Goal: Task Accomplishment & Management: Manage account settings

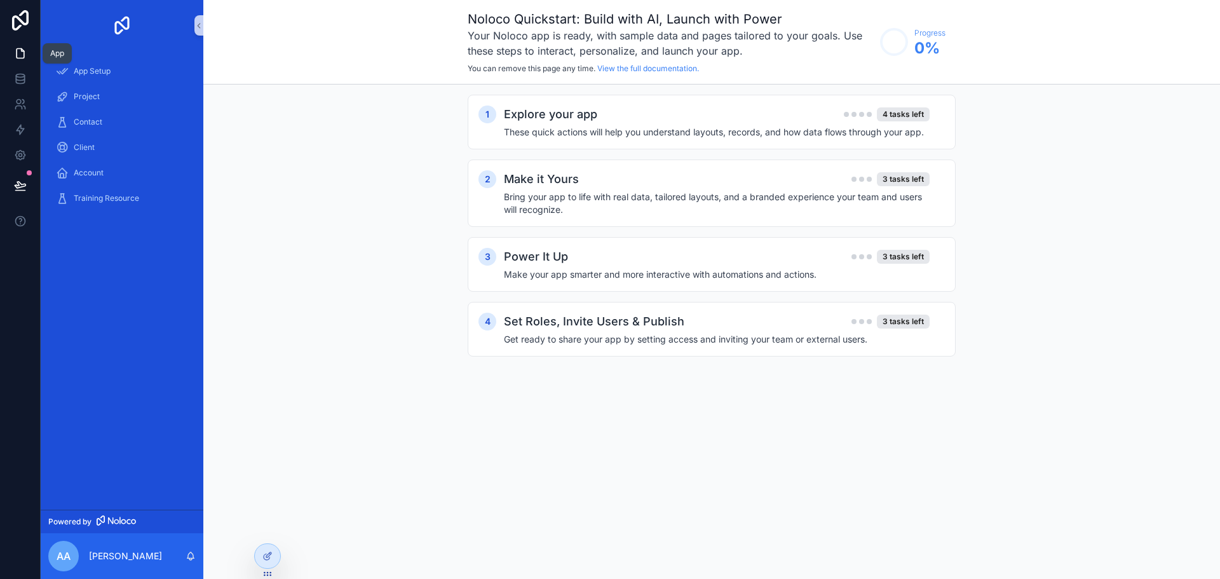
click at [17, 47] on icon at bounding box center [20, 53] width 13 height 13
click at [19, 80] on icon at bounding box center [20, 78] width 8 height 5
click at [25, 184] on icon at bounding box center [20, 185] width 11 height 6
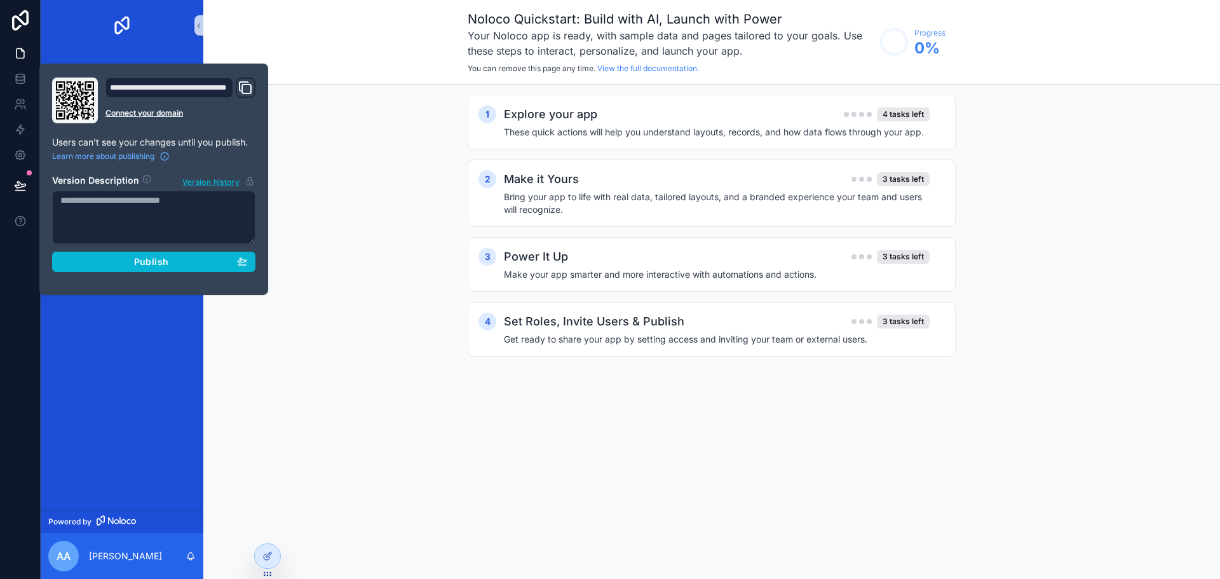
click at [250, 85] on icon "Domain and Custom Link" at bounding box center [246, 89] width 9 height 9
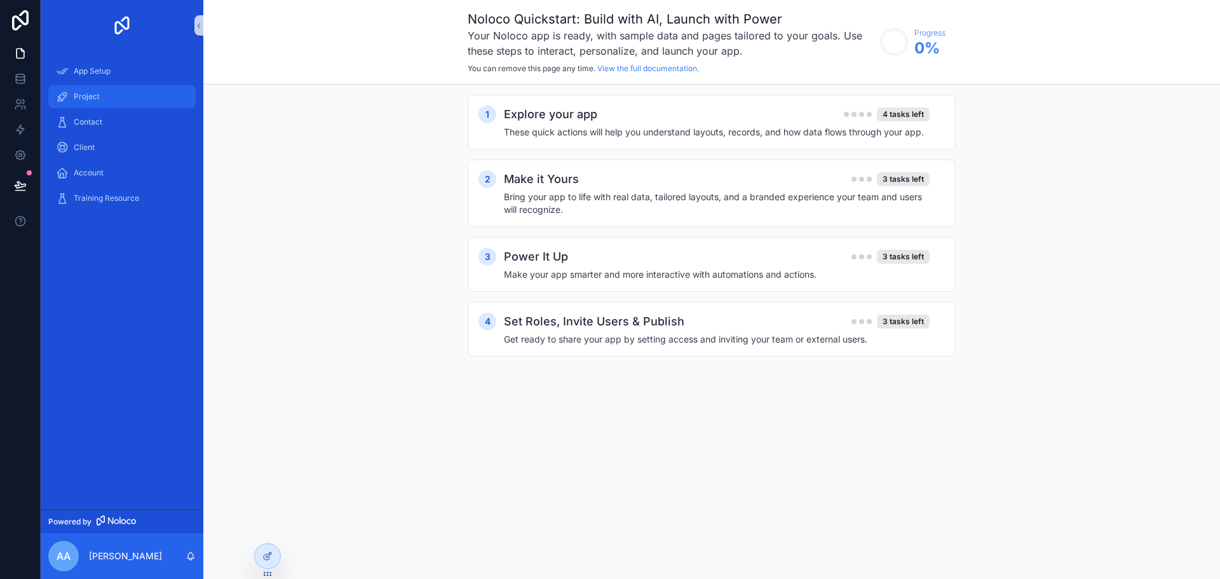
click at [98, 93] on span "Project" at bounding box center [87, 97] width 26 height 10
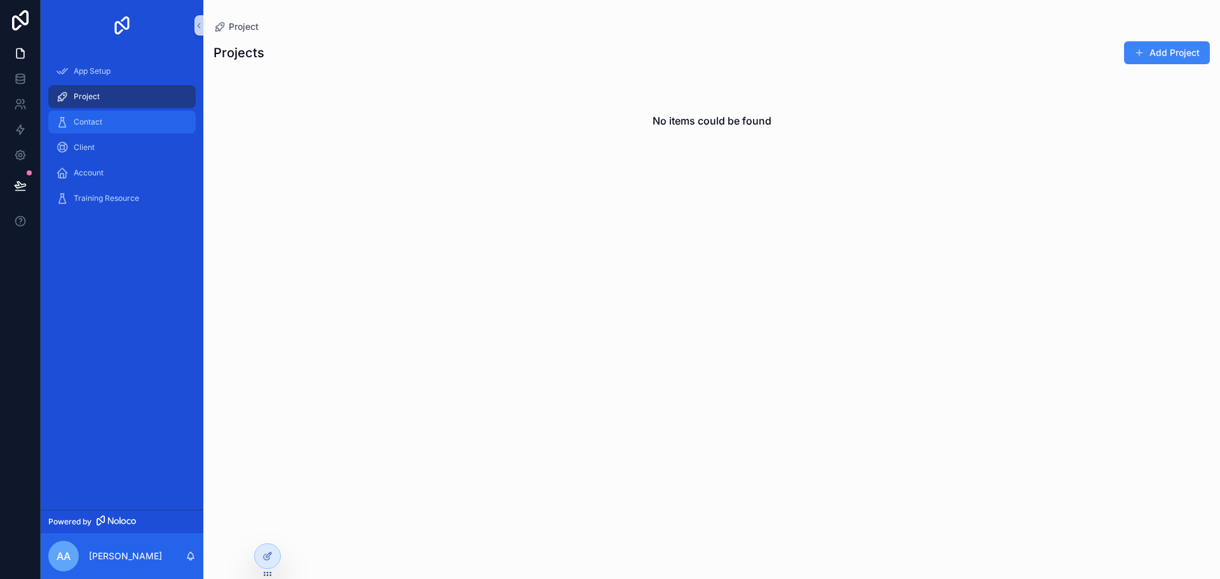
click at [100, 123] on span "Contact" at bounding box center [88, 122] width 29 height 10
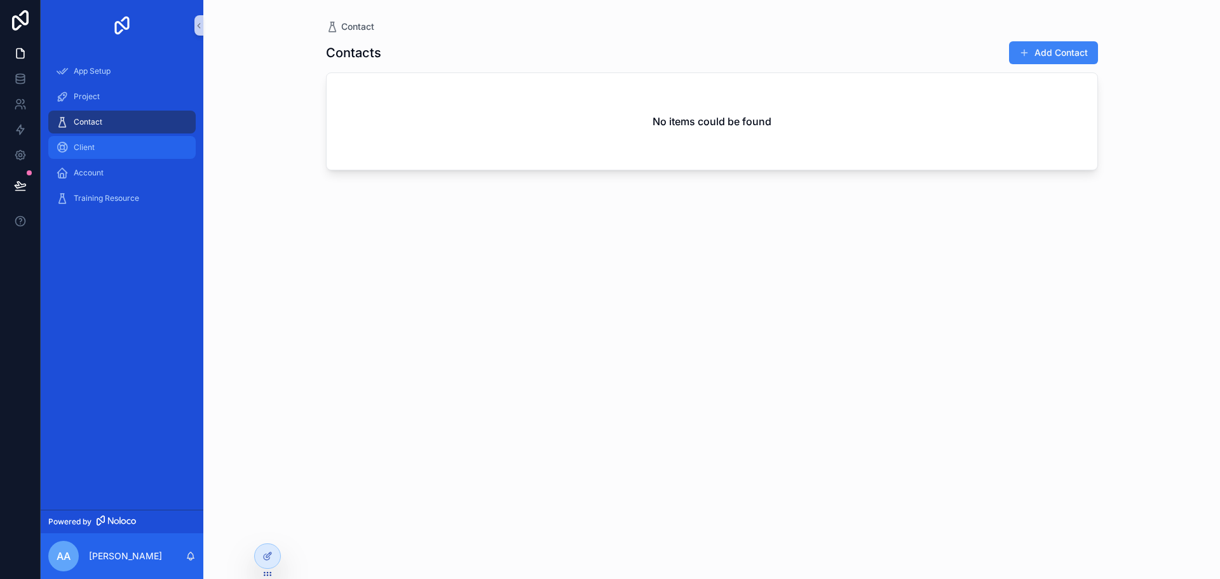
click at [102, 148] on div "Client" at bounding box center [122, 147] width 132 height 20
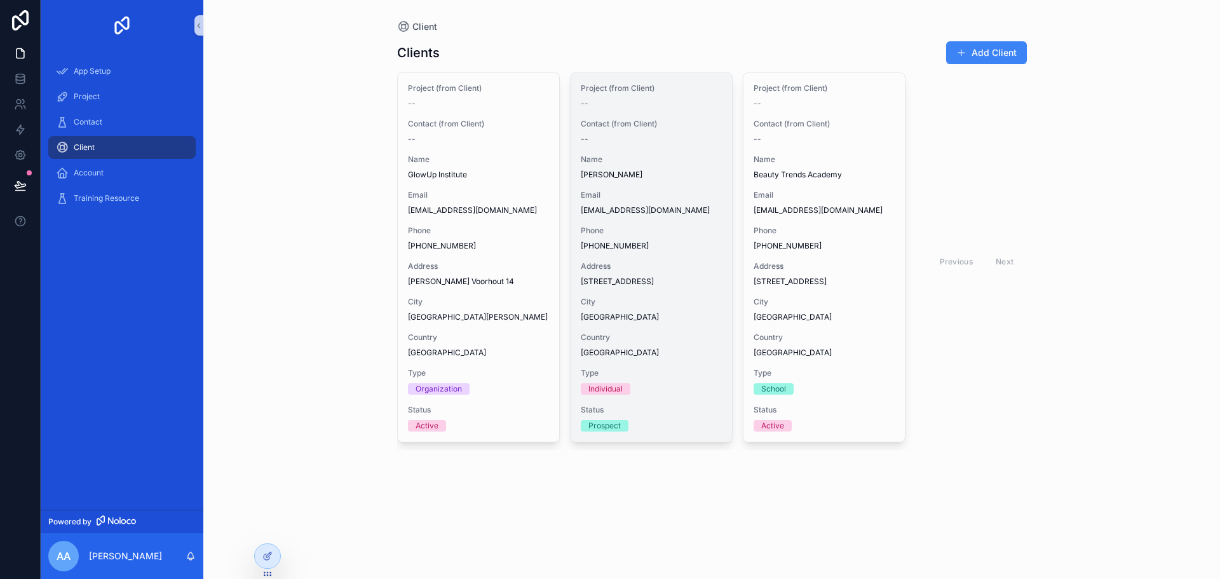
click at [675, 288] on div "Project (from Client) -- Contact (from Client) -- Name [PERSON_NAME] Email [EMA…" at bounding box center [651, 257] width 161 height 369
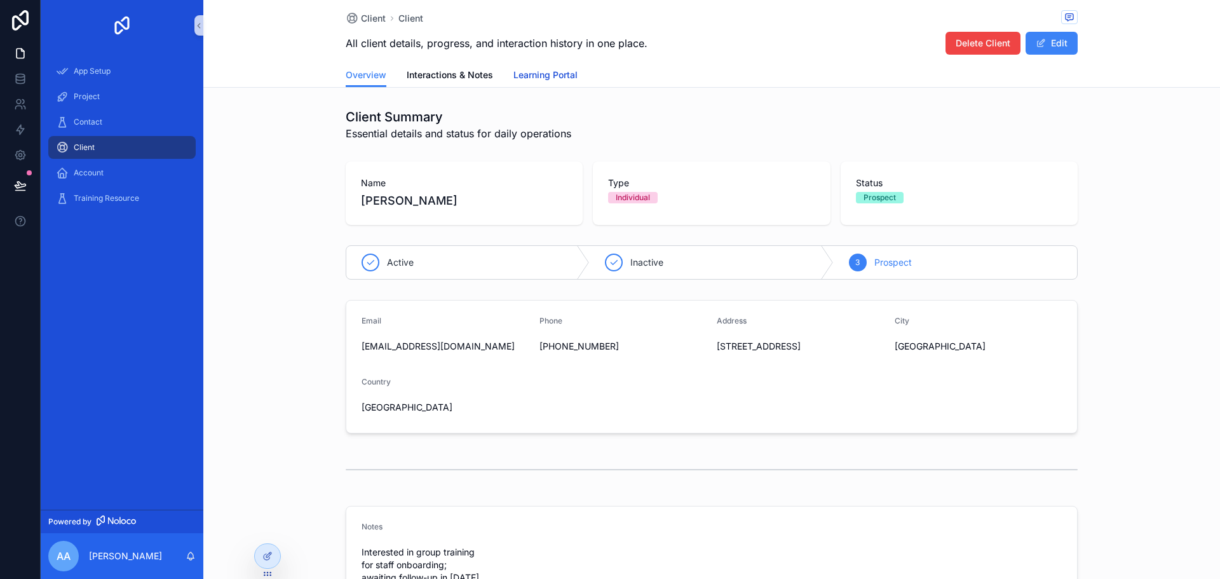
click at [569, 76] on span "Learning Portal" at bounding box center [545, 75] width 64 height 13
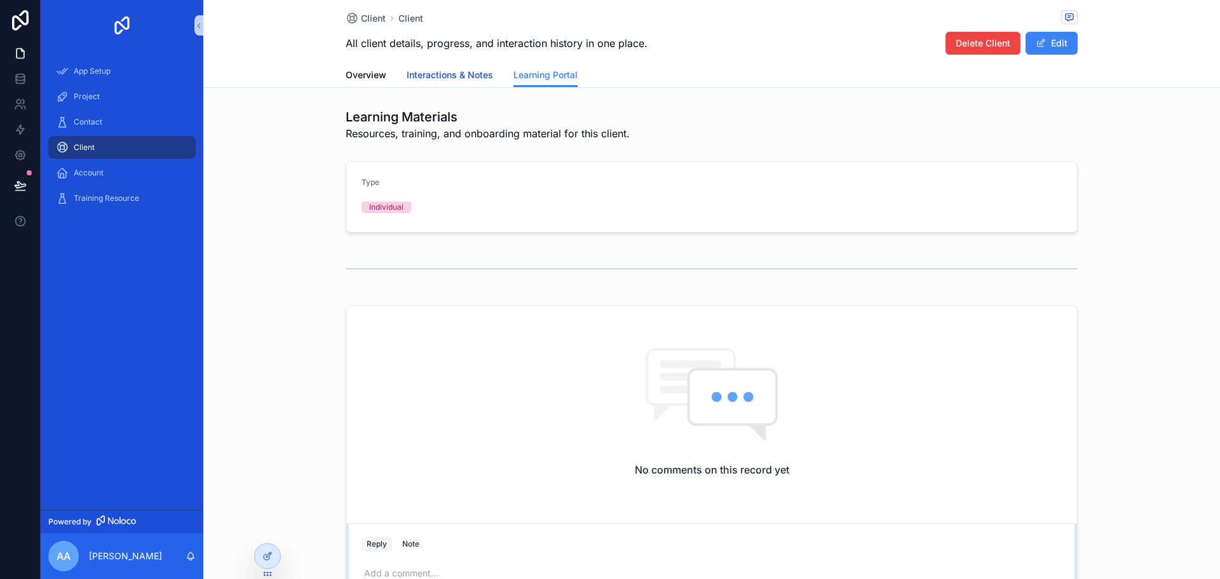
click at [460, 69] on span "Interactions & Notes" at bounding box center [450, 75] width 86 height 13
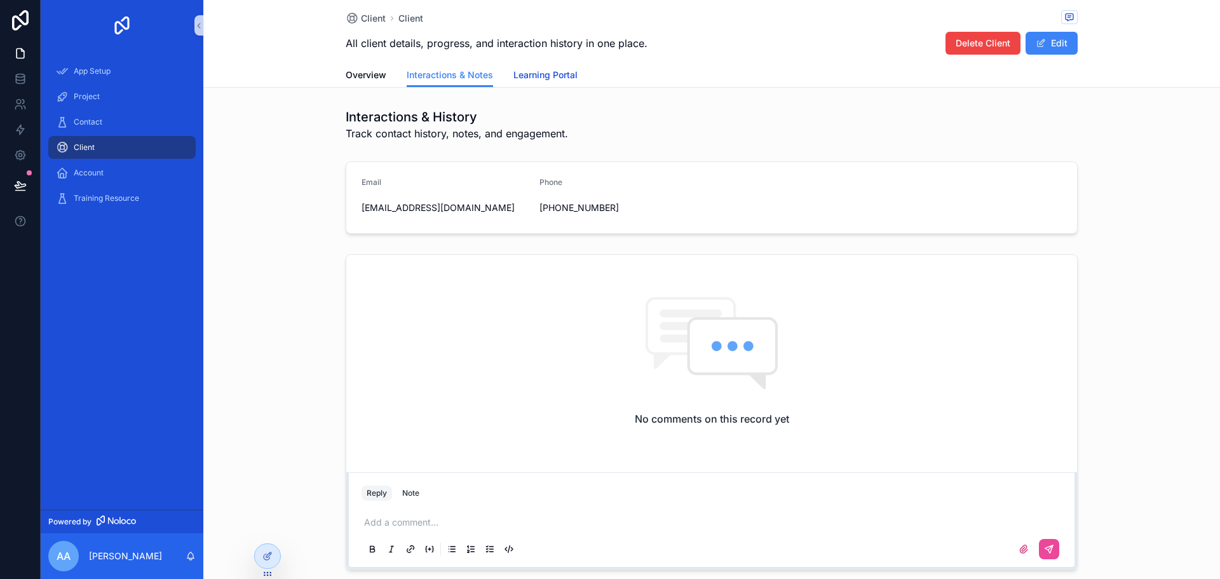
click at [528, 73] on span "Learning Portal" at bounding box center [545, 75] width 64 height 13
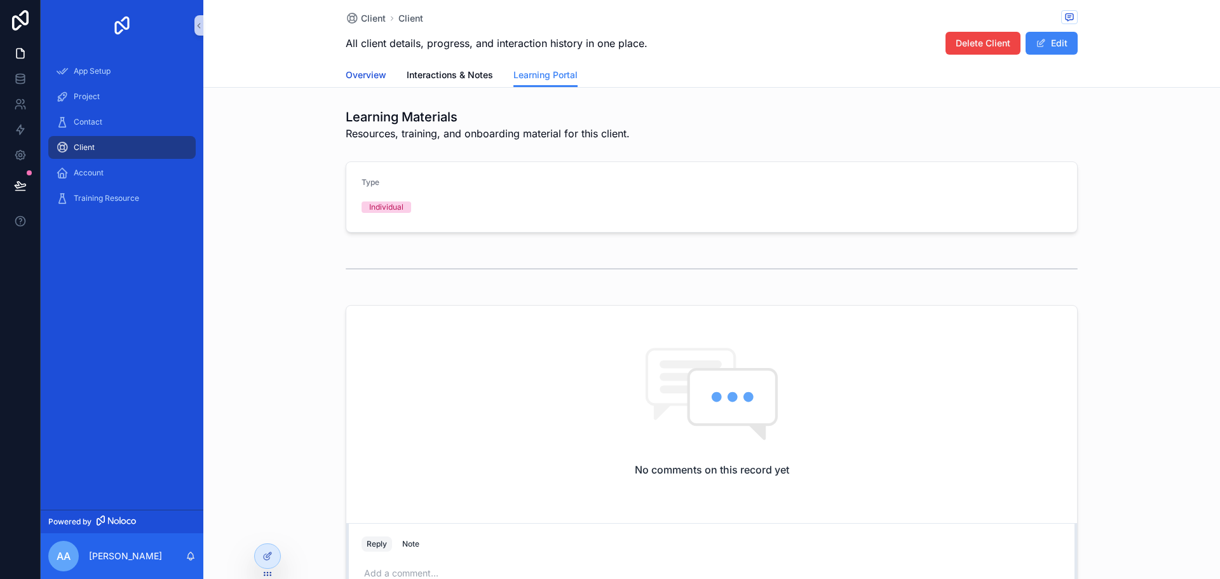
click at [366, 78] on span "Overview" at bounding box center [366, 75] width 41 height 13
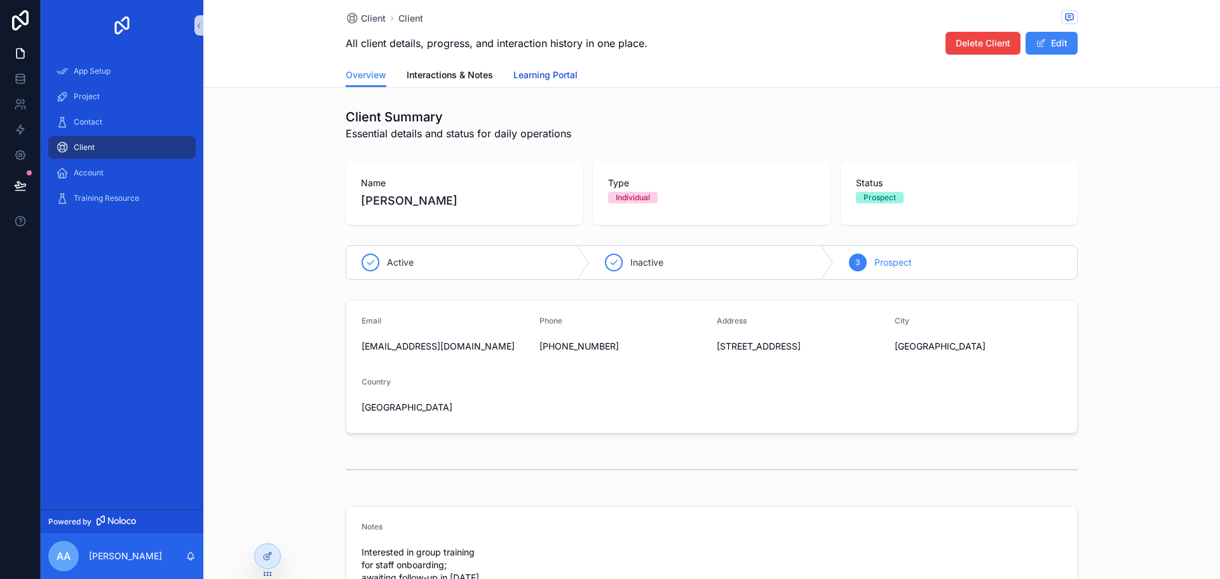
click at [537, 79] on span "Learning Portal" at bounding box center [545, 75] width 64 height 13
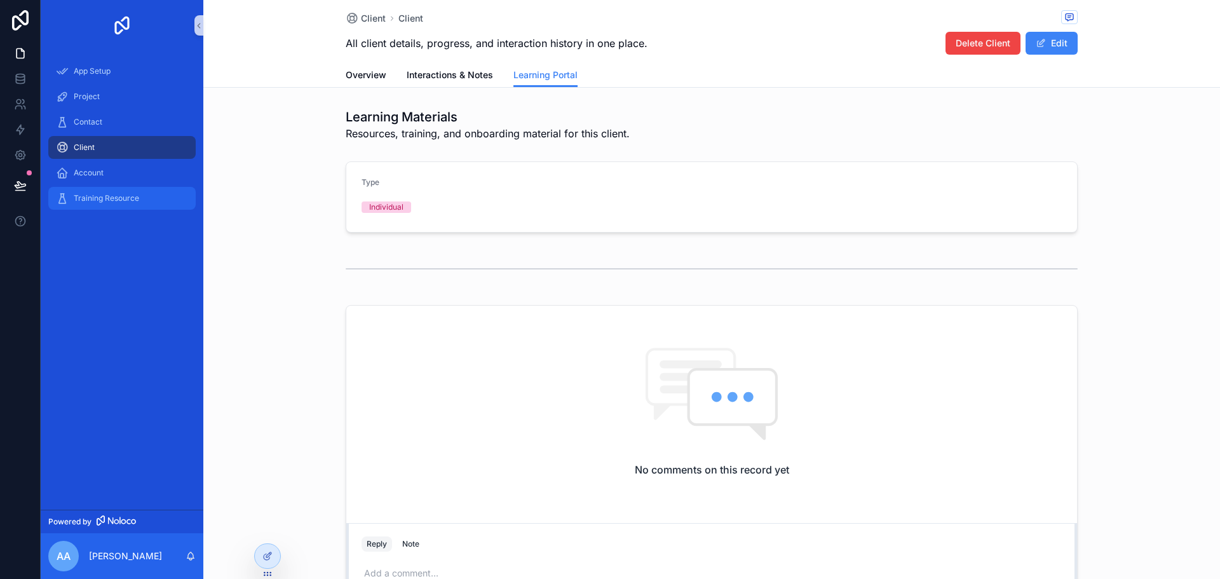
click at [119, 195] on span "Training Resource" at bounding box center [106, 198] width 65 height 10
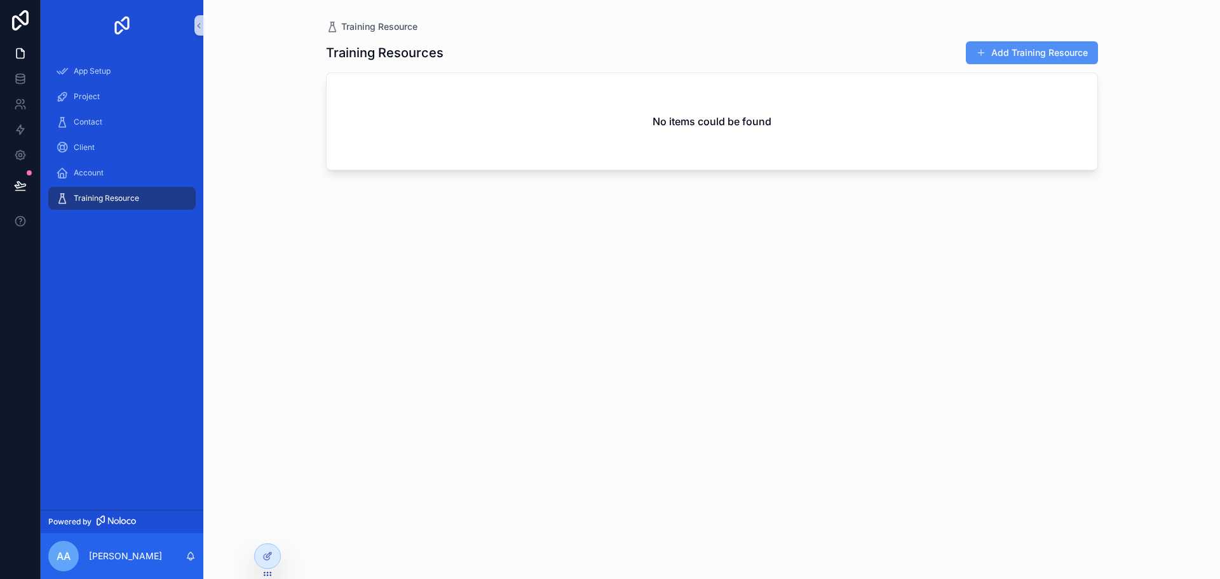
click at [1009, 43] on button "Add Training Resource" at bounding box center [1032, 52] width 132 height 23
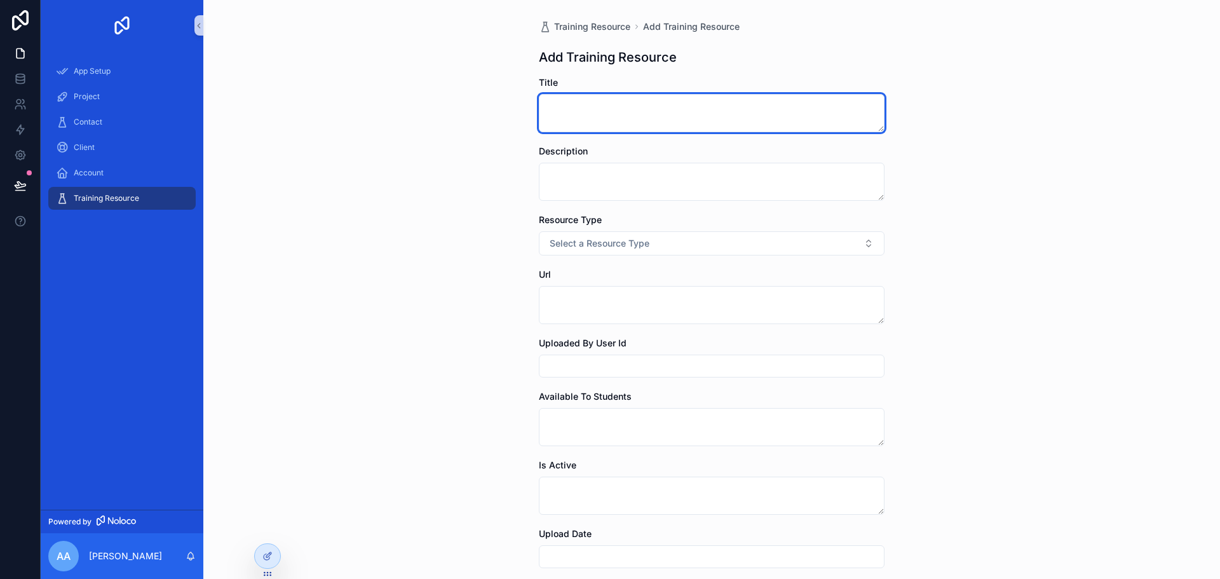
click at [610, 106] on textarea "scrollable content" at bounding box center [712, 113] width 346 height 38
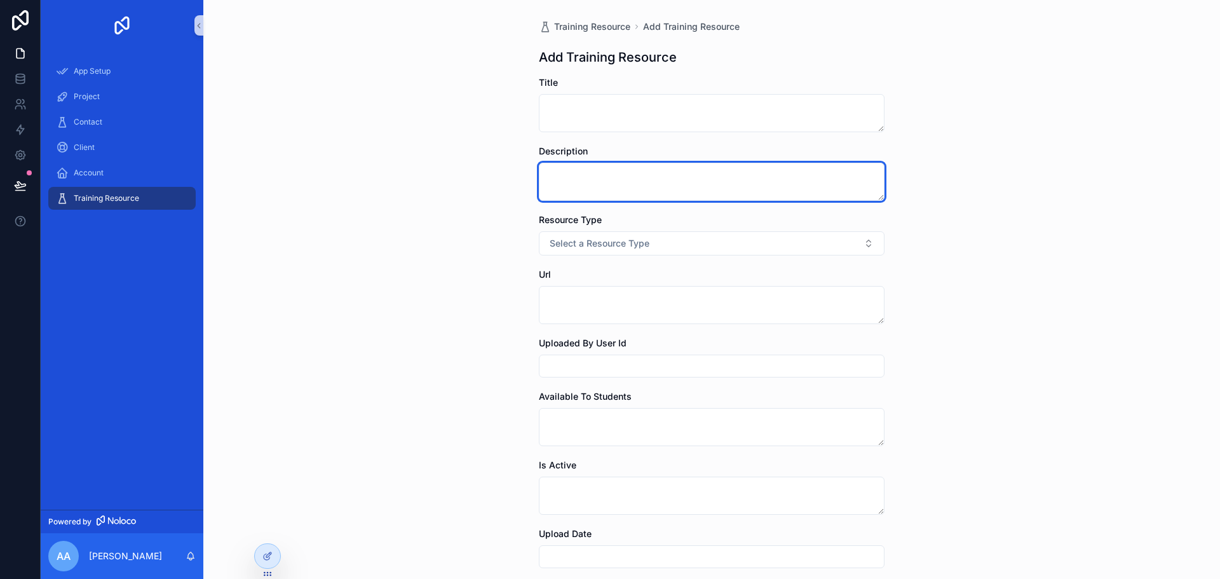
click at [610, 171] on textarea "scrollable content" at bounding box center [712, 182] width 346 height 38
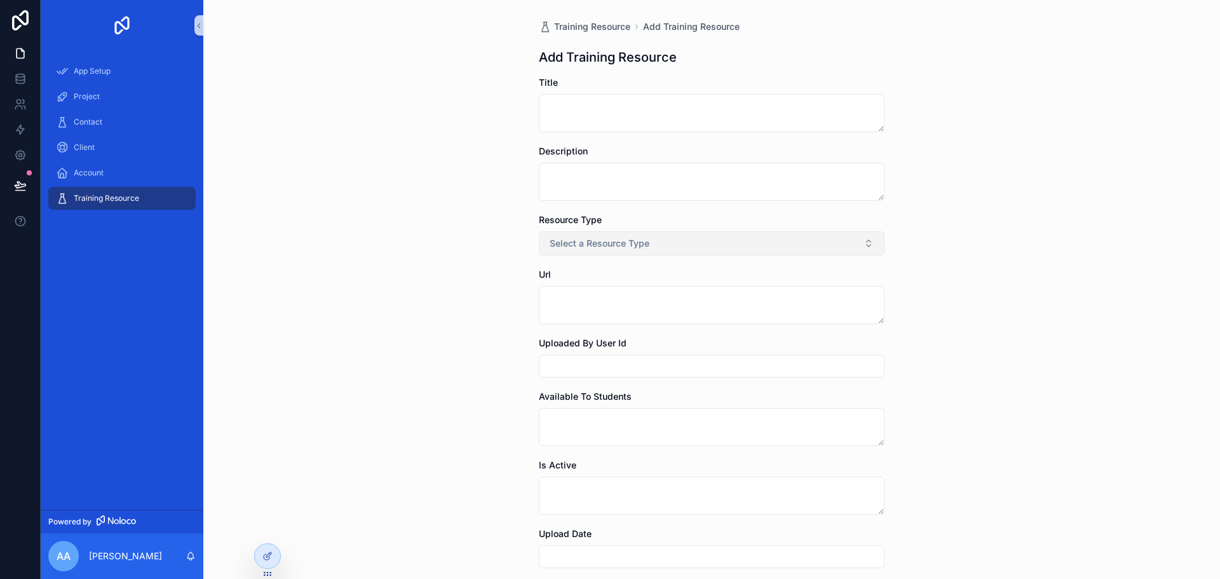
click at [613, 248] on span "Select a Resource Type" at bounding box center [600, 243] width 100 height 13
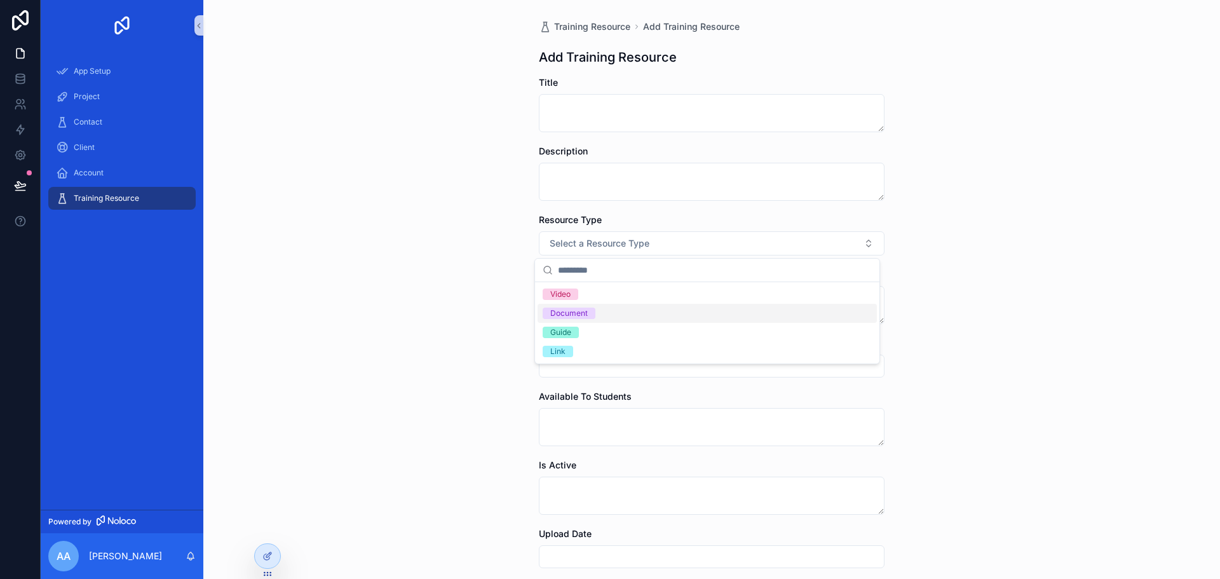
click at [464, 239] on div "Training Resource Add Training Resource Add Training Resource Title Description…" at bounding box center [711, 289] width 1017 height 579
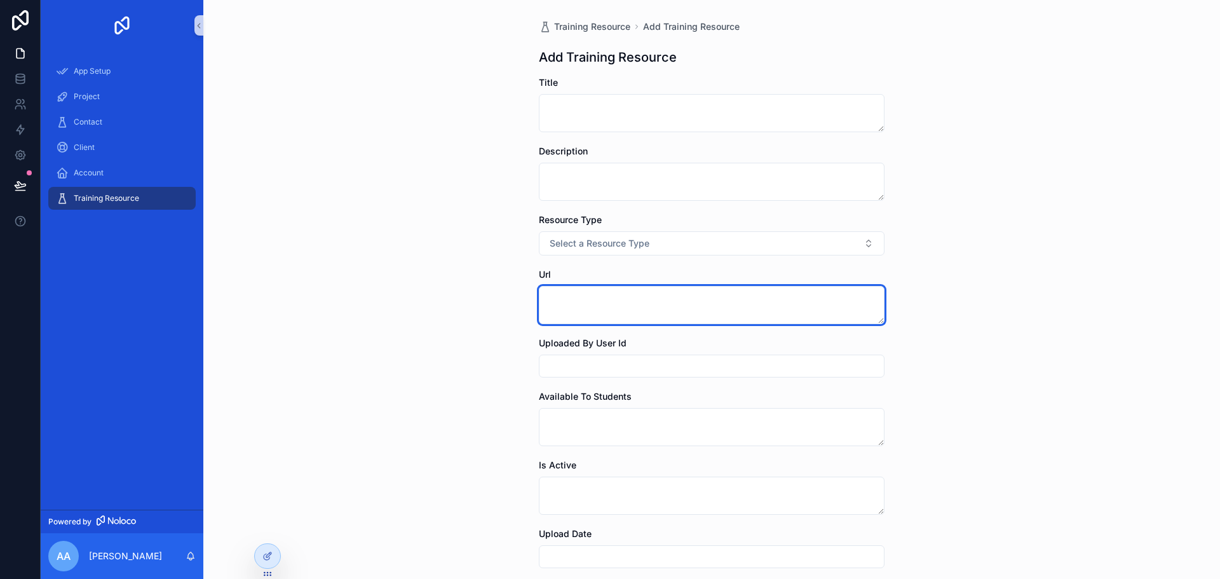
click at [554, 306] on textarea "scrollable content" at bounding box center [712, 305] width 346 height 38
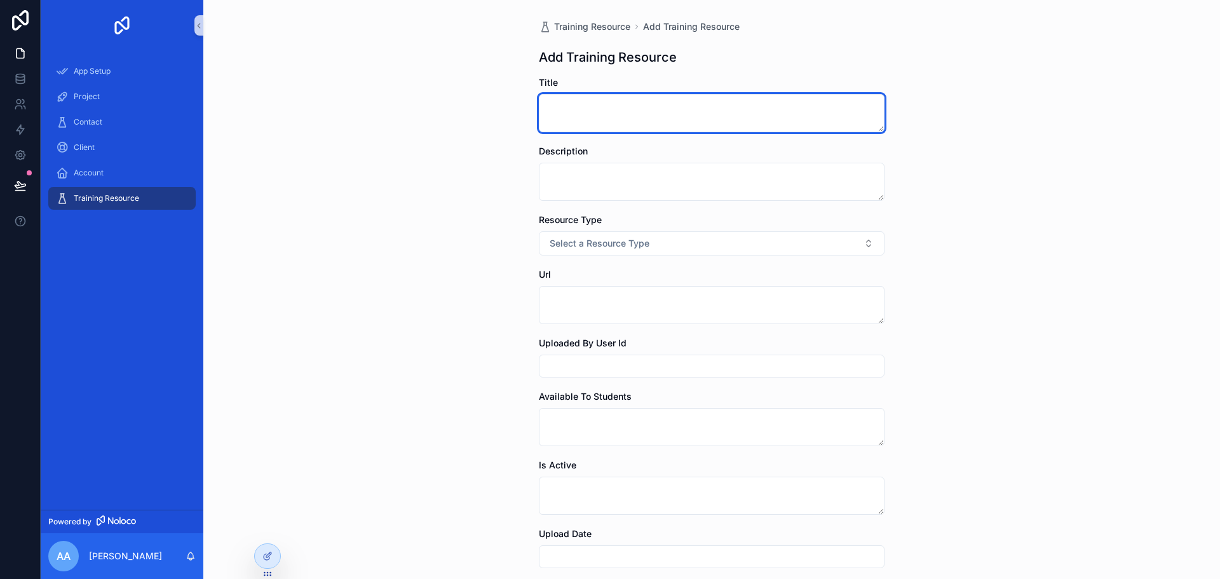
click at [599, 109] on textarea "scrollable content" at bounding box center [712, 113] width 346 height 38
type textarea "*"
type textarea "********"
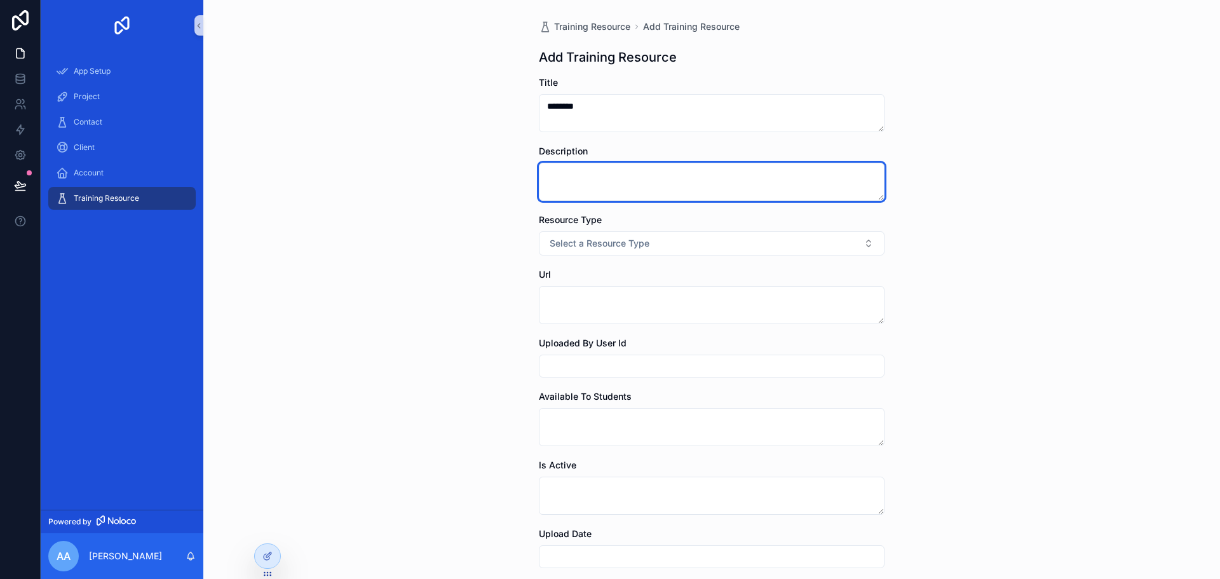
click at [577, 180] on textarea "scrollable content" at bounding box center [712, 182] width 346 height 38
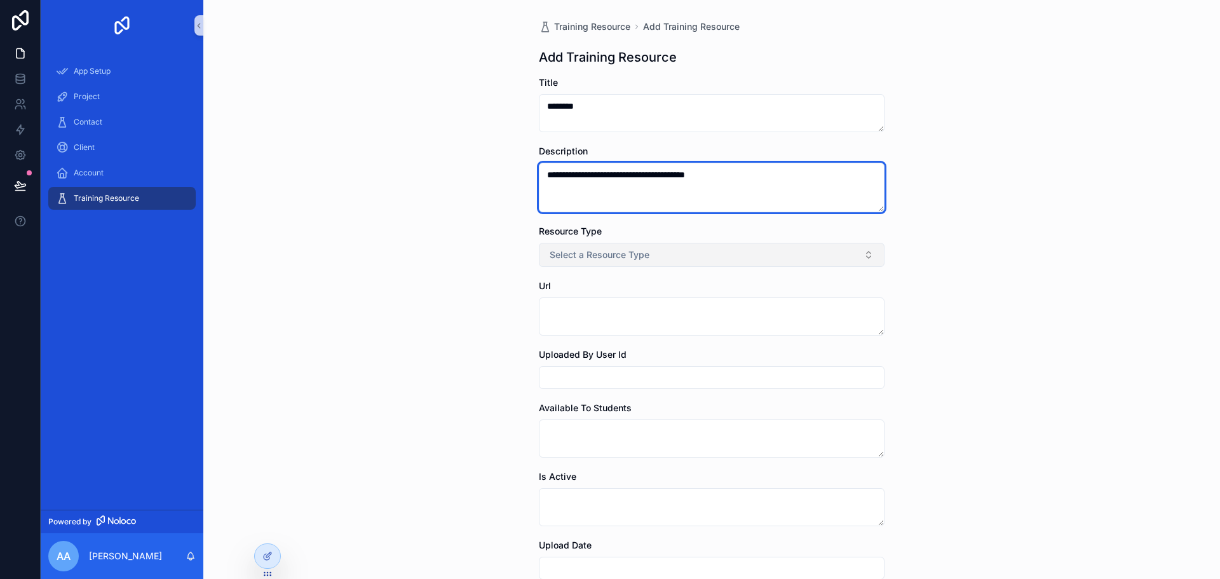
type textarea "**********"
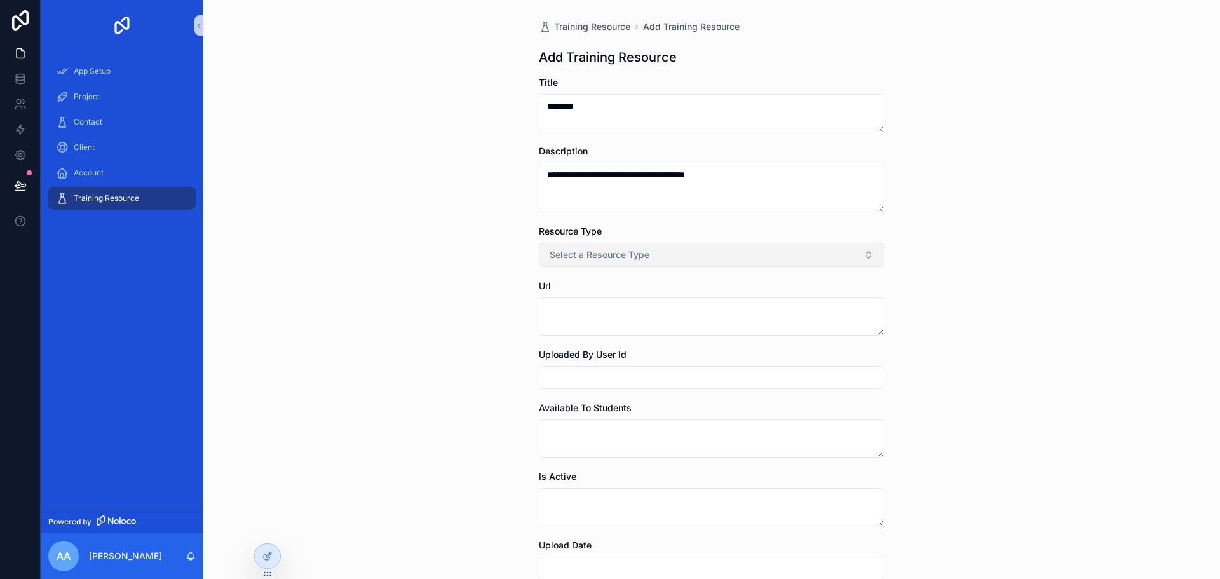
click at [667, 251] on button "Select a Resource Type" at bounding box center [712, 255] width 346 height 24
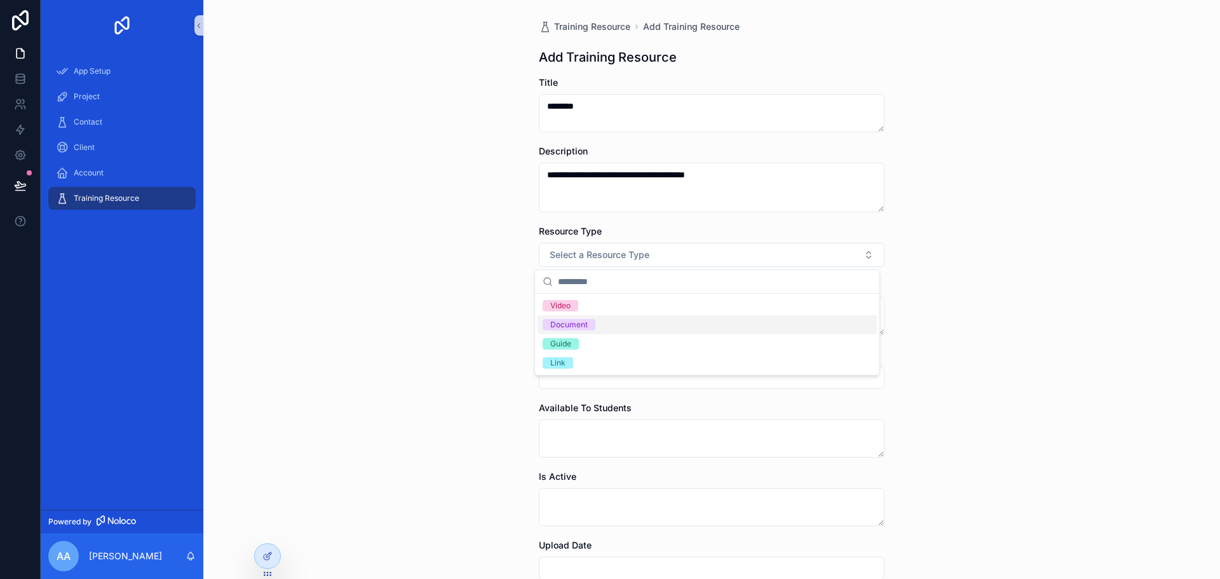
click at [588, 323] on span "Document" at bounding box center [569, 324] width 53 height 11
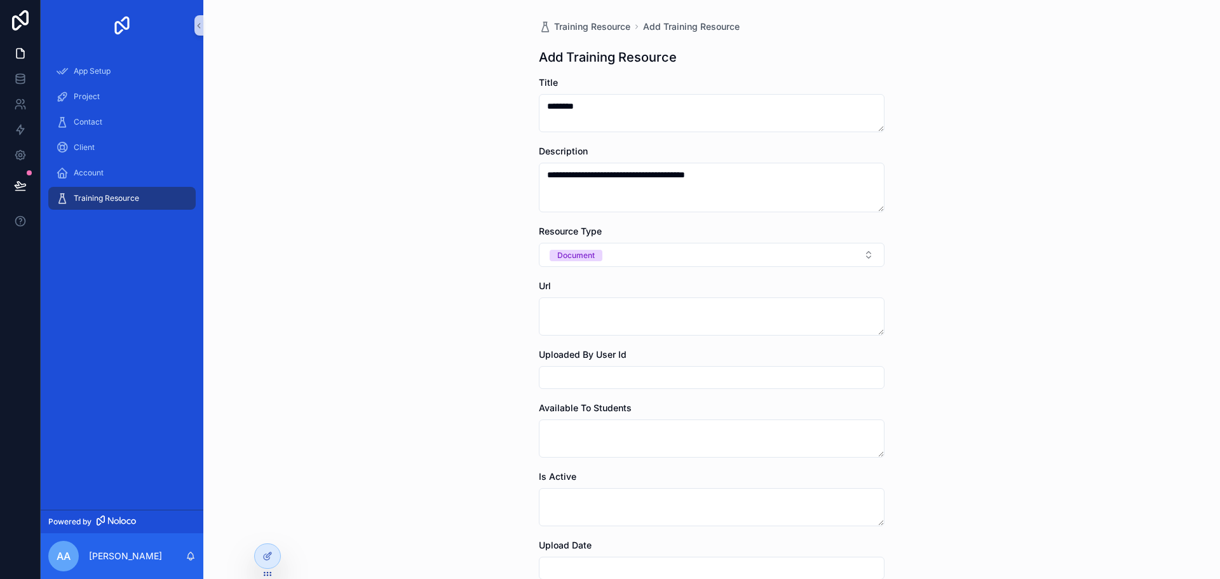
scroll to position [127, 0]
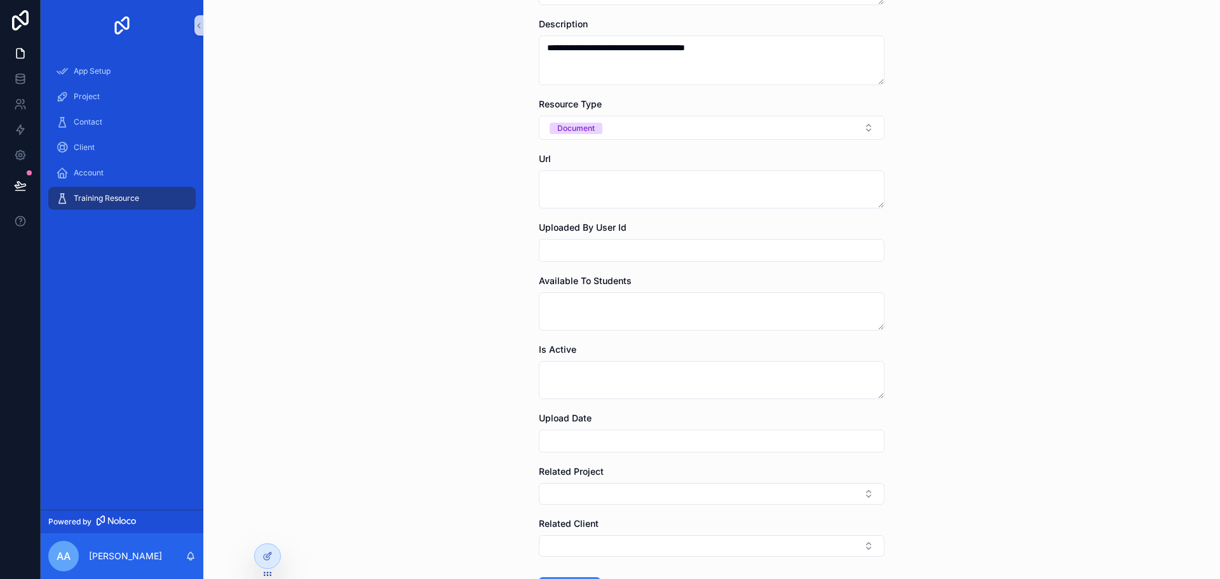
click at [612, 248] on input "scrollable content" at bounding box center [711, 250] width 344 height 18
click at [479, 297] on div "**********" at bounding box center [711, 162] width 1017 height 579
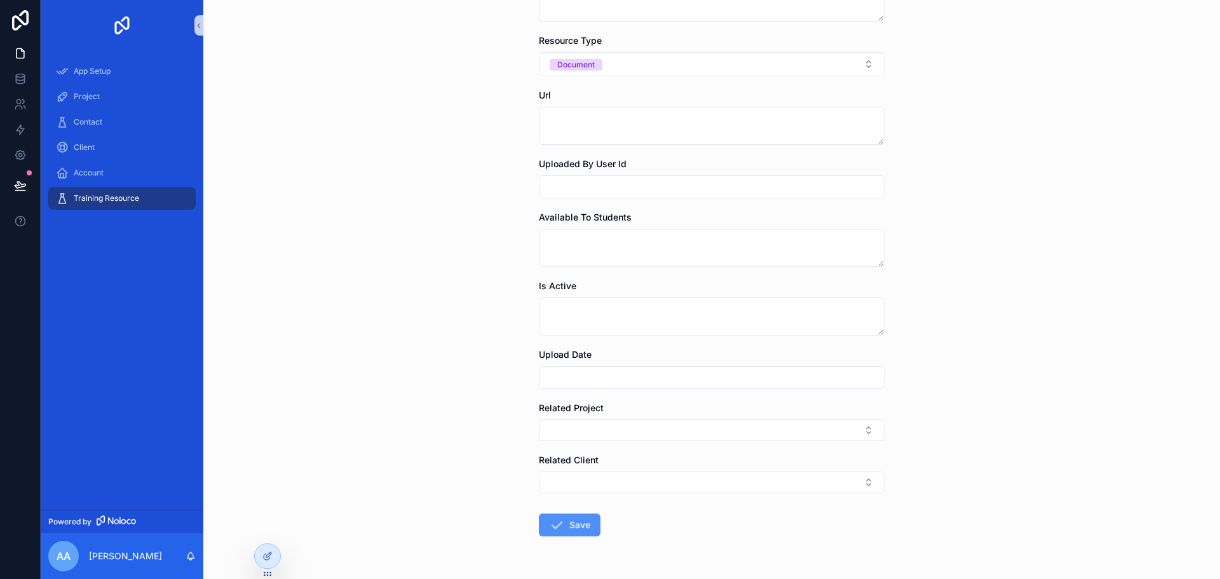
click at [579, 529] on button "Save" at bounding box center [570, 524] width 62 height 23
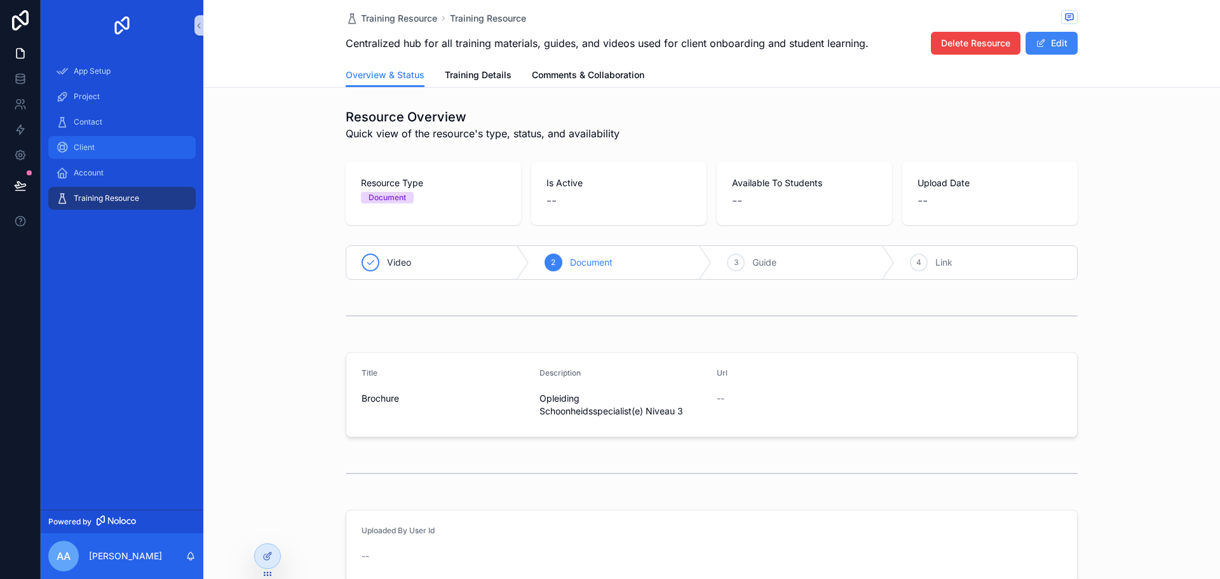
click at [90, 144] on span "Client" at bounding box center [84, 147] width 21 height 10
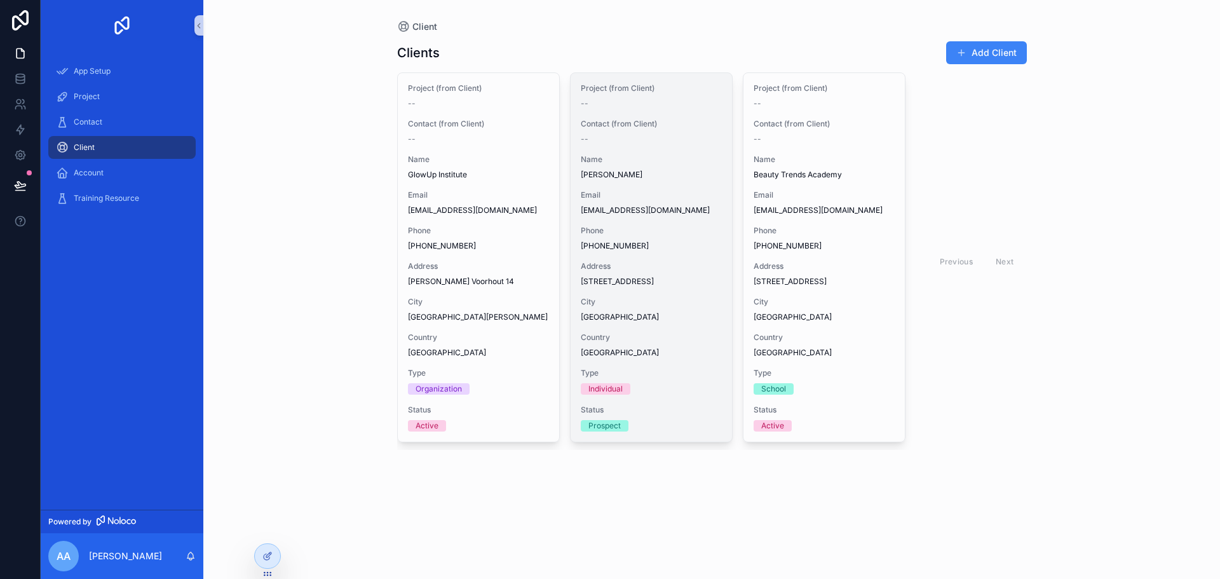
click at [631, 180] on div "Project (from Client) -- Contact (from Client) -- Name [PERSON_NAME] Email [EMA…" at bounding box center [651, 257] width 161 height 369
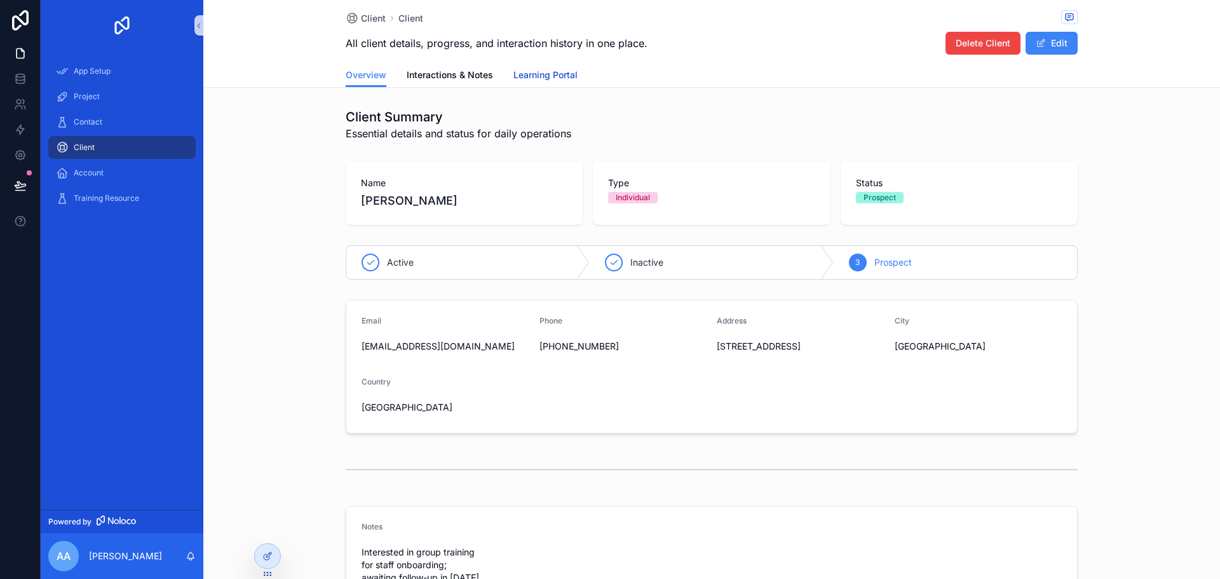
click at [538, 74] on span "Learning Portal" at bounding box center [545, 75] width 64 height 13
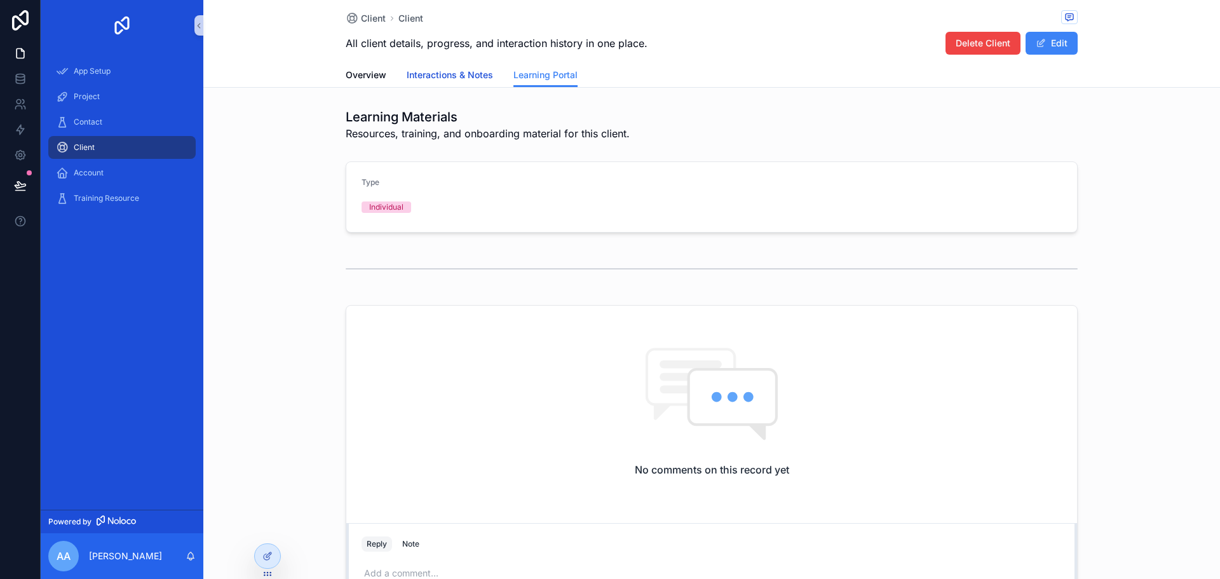
click at [458, 72] on span "Interactions & Notes" at bounding box center [450, 75] width 86 height 13
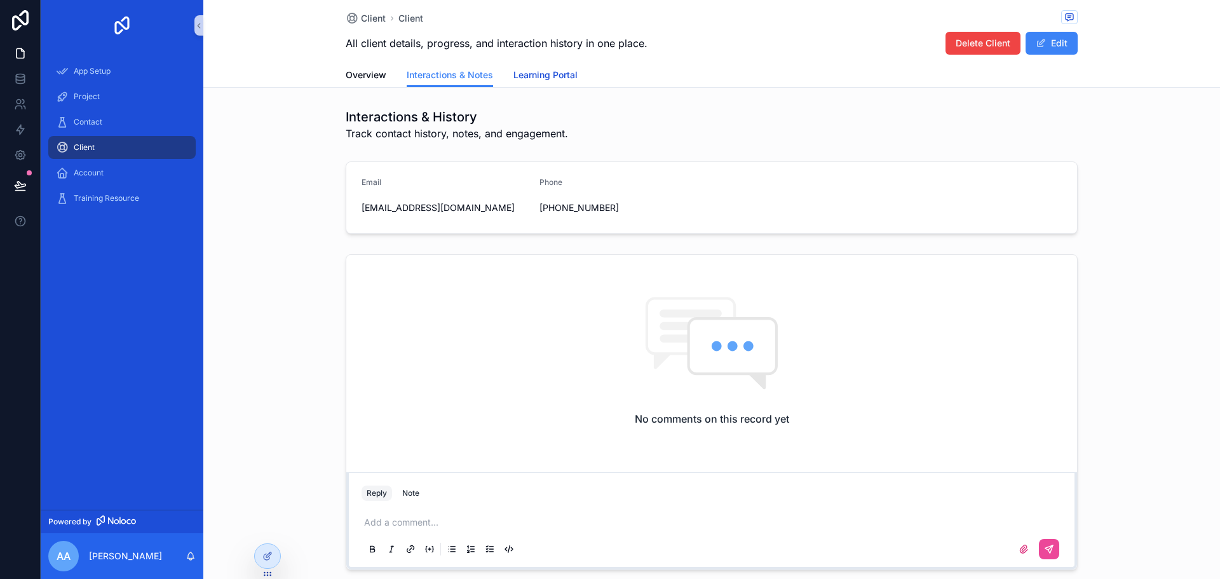
click at [566, 69] on span "Learning Portal" at bounding box center [545, 75] width 64 height 13
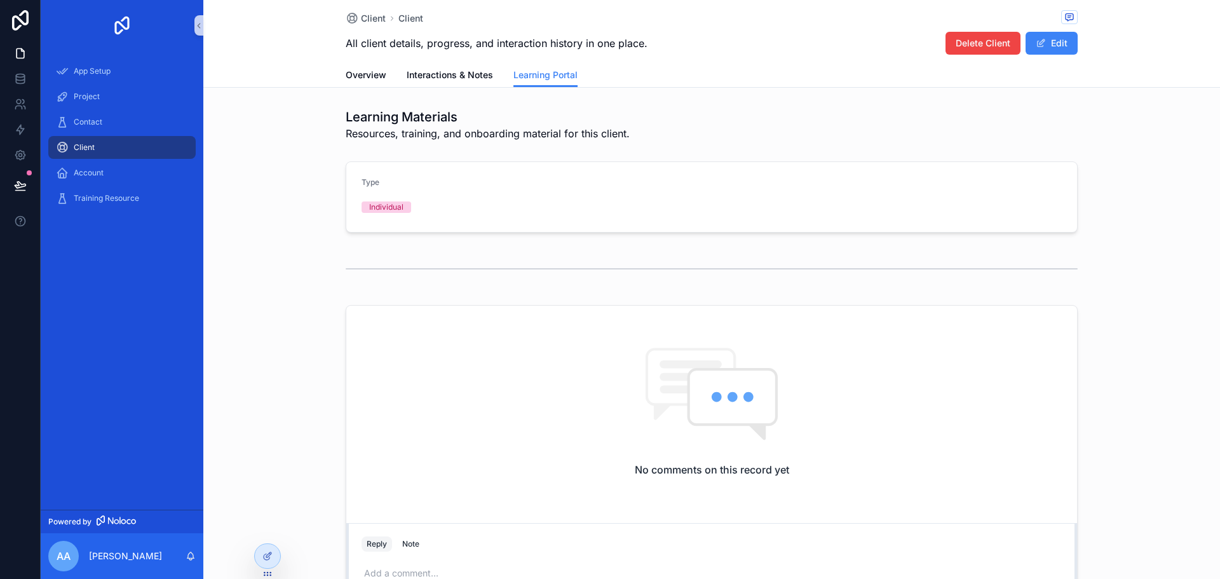
click at [766, 471] on h2 "No comments on this record yet" at bounding box center [712, 469] width 154 height 15
click at [622, 212] on form "Type Individual" at bounding box center [711, 197] width 731 height 70
click at [599, 164] on form "Type Individual" at bounding box center [711, 197] width 731 height 70
click at [1054, 40] on button "Edit" at bounding box center [1052, 43] width 52 height 23
click at [412, 138] on span "Resources, training, and onboarding material for this client." at bounding box center [488, 133] width 284 height 15
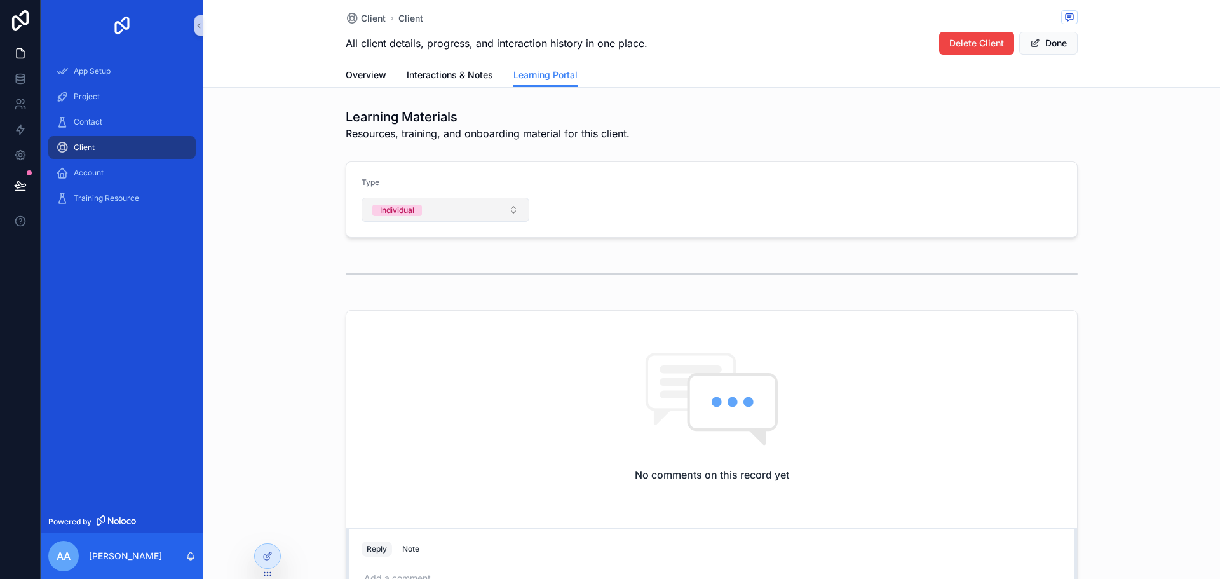
click at [421, 208] on button "Individual" at bounding box center [446, 210] width 168 height 24
click at [411, 317] on div "School" at bounding box center [440, 317] width 161 height 19
click at [649, 218] on form "Type School" at bounding box center [711, 199] width 731 height 75
click at [1047, 46] on button "Done" at bounding box center [1048, 43] width 58 height 23
click at [1053, 42] on button "Edit" at bounding box center [1052, 43] width 52 height 23
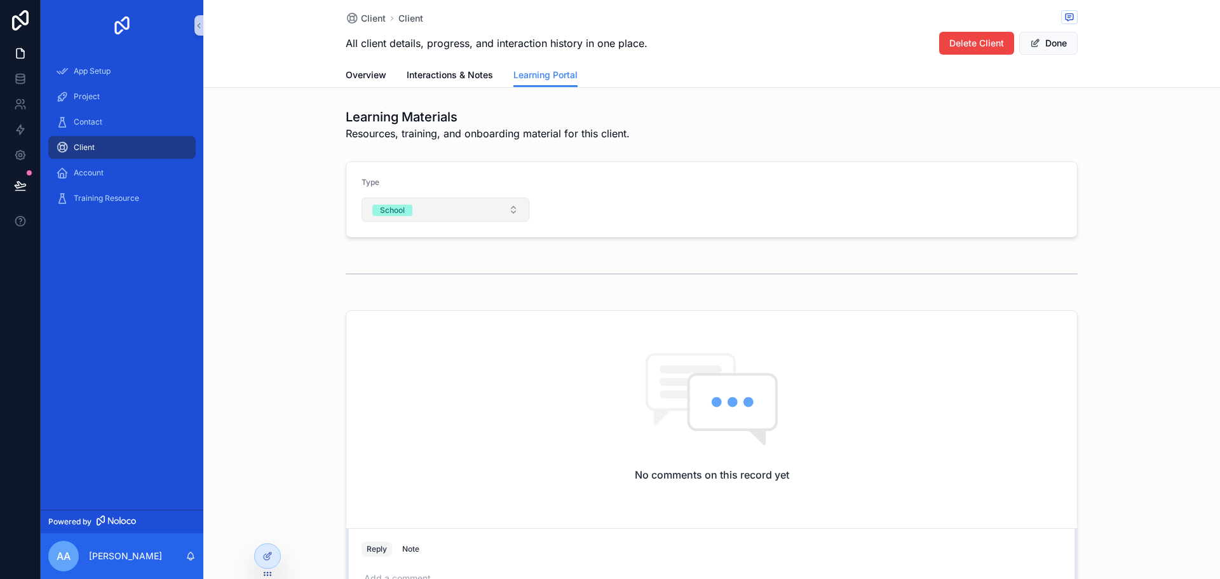
click at [454, 214] on button "School" at bounding box center [446, 210] width 168 height 24
click at [395, 284] on div "Individual" at bounding box center [390, 279] width 34 height 11
click at [1056, 42] on button "Done" at bounding box center [1048, 43] width 58 height 23
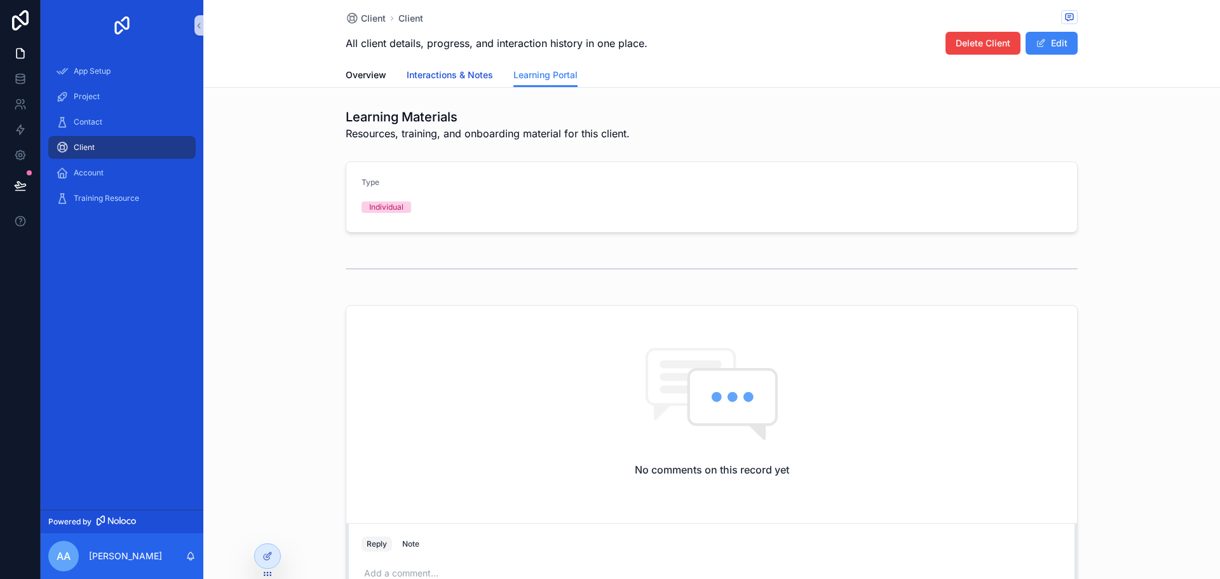
click at [441, 74] on span "Interactions & Notes" at bounding box center [450, 75] width 86 height 13
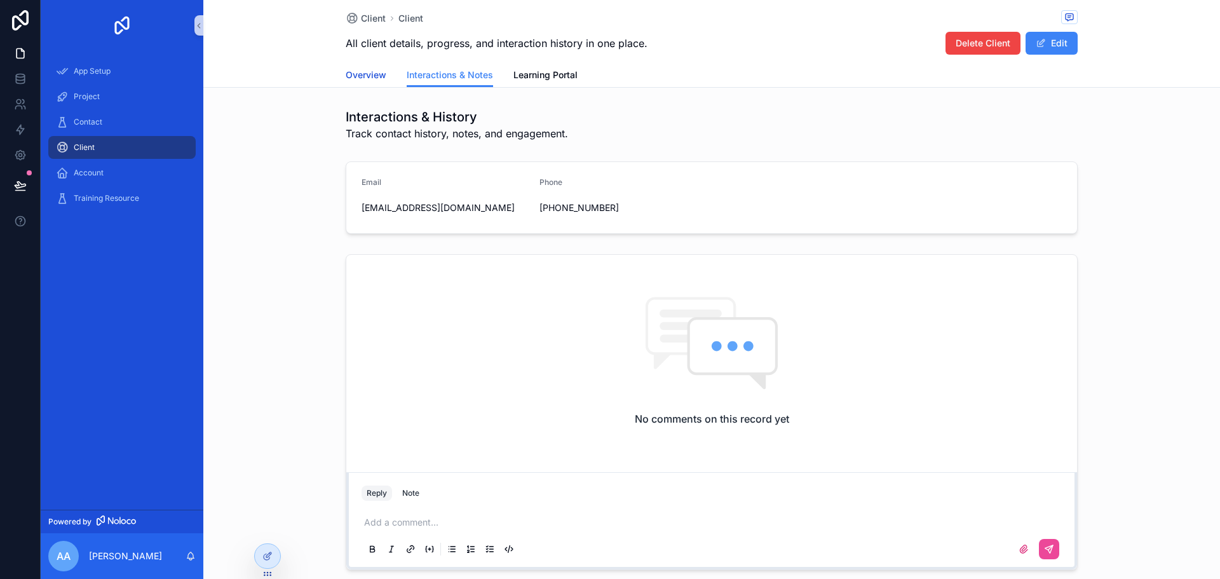
click at [348, 74] on span "Overview" at bounding box center [366, 75] width 41 height 13
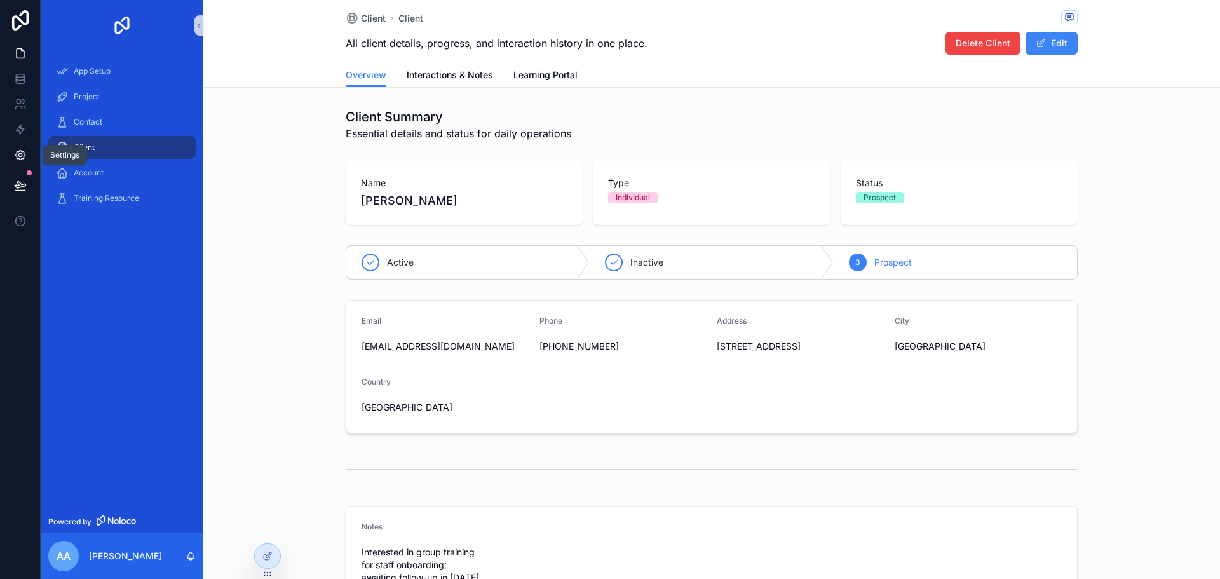
click at [26, 153] on link at bounding box center [20, 154] width 40 height 25
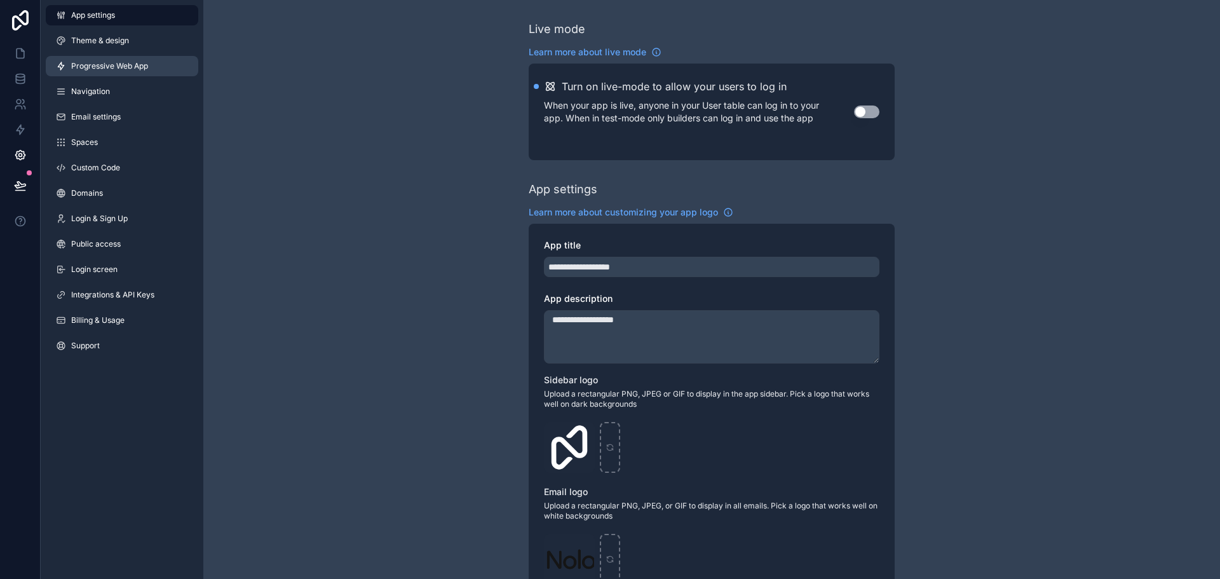
click at [113, 72] on link "Progressive Web App" at bounding box center [122, 66] width 153 height 20
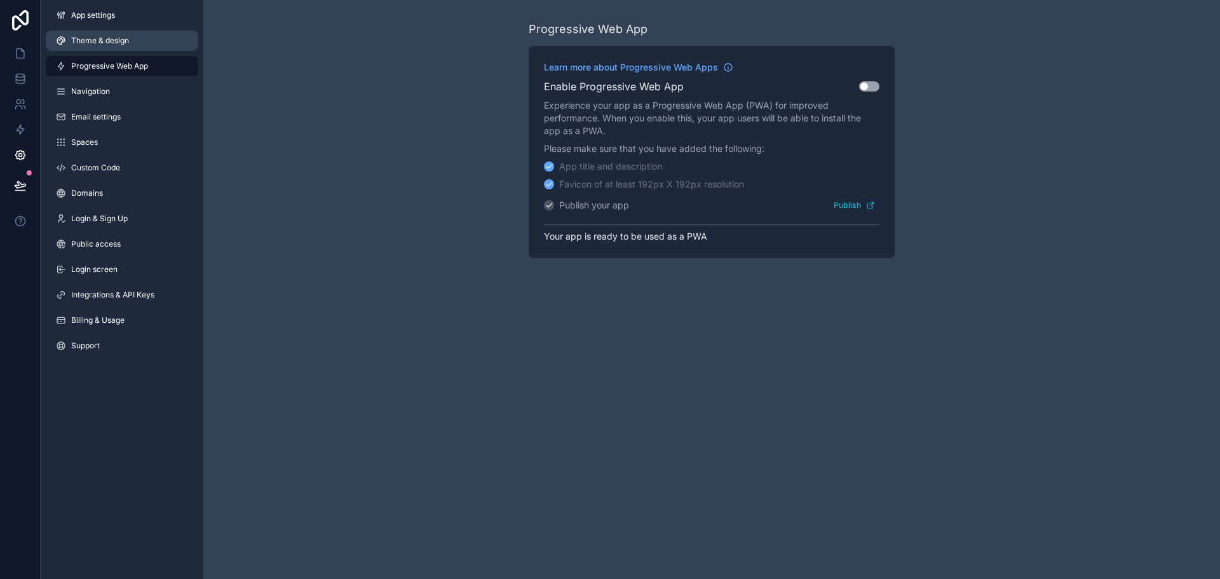
click at [110, 45] on span "Theme & design" at bounding box center [100, 41] width 58 height 10
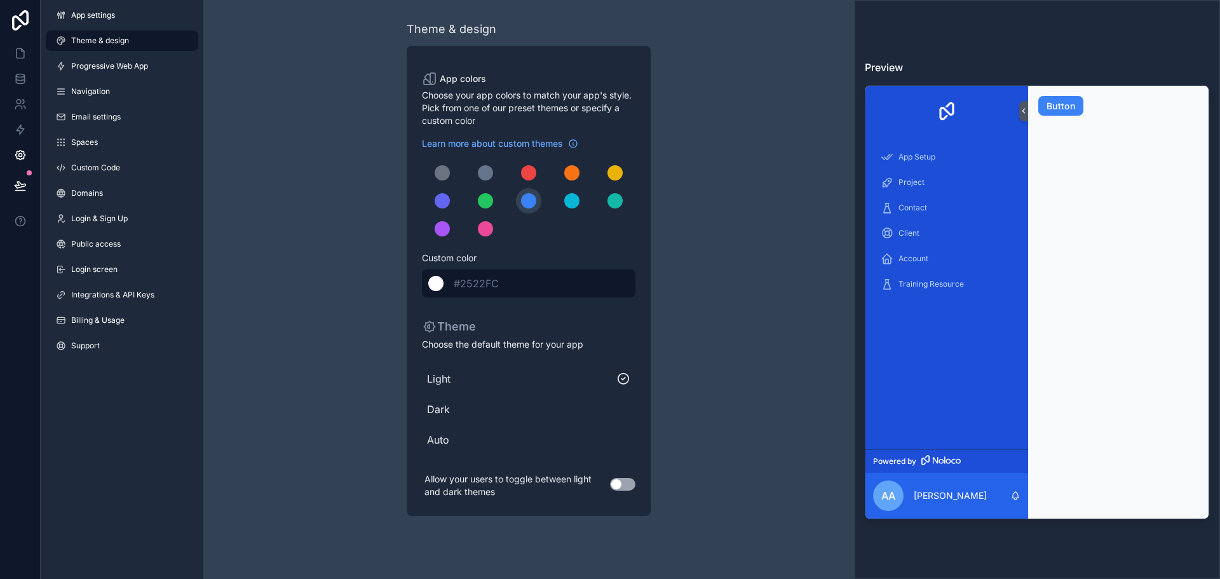
click at [464, 284] on span "#2522FC" at bounding box center [476, 283] width 45 height 13
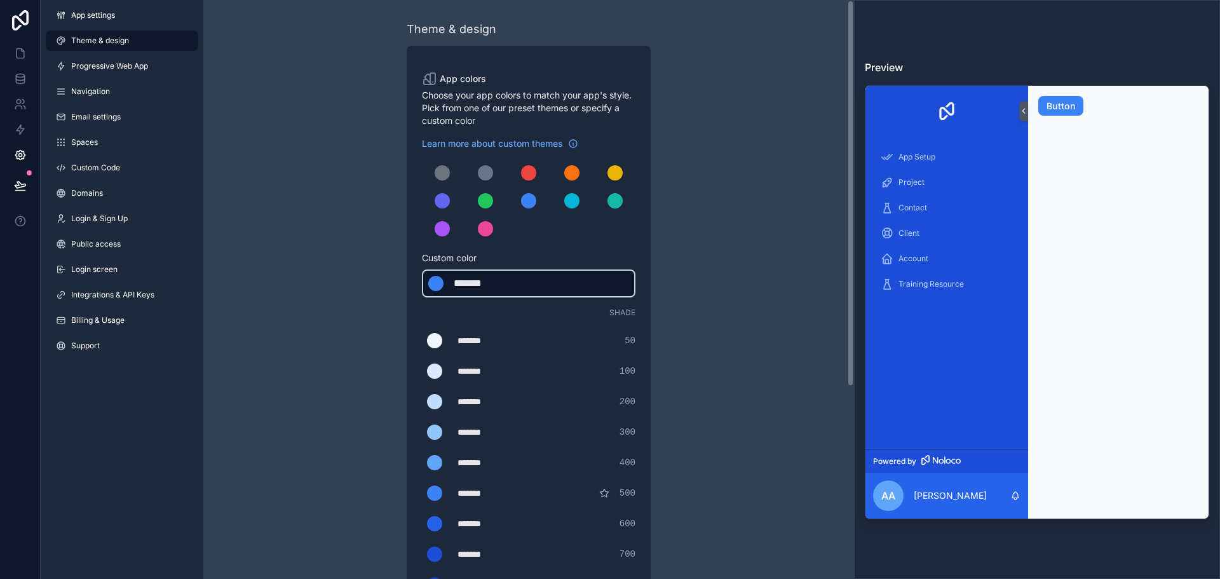
click at [476, 285] on div "*******" at bounding box center [486, 283] width 64 height 15
type div "*******"
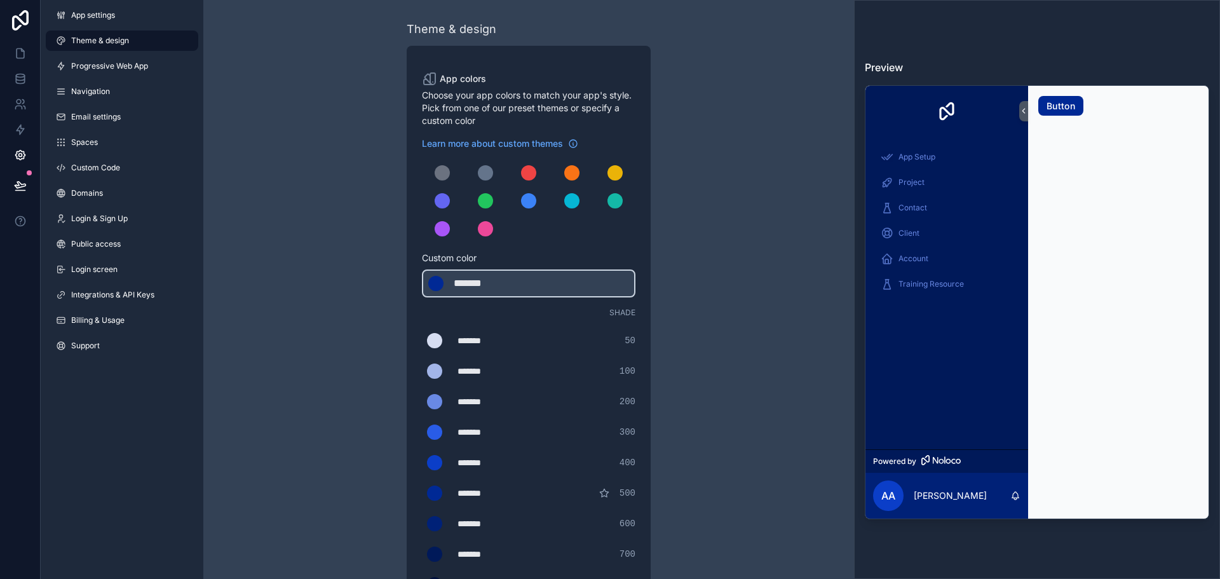
click at [674, 228] on div "Theme & design App colors Choose your app colors to match your app's style. Pic…" at bounding box center [529, 433] width 366 height 867
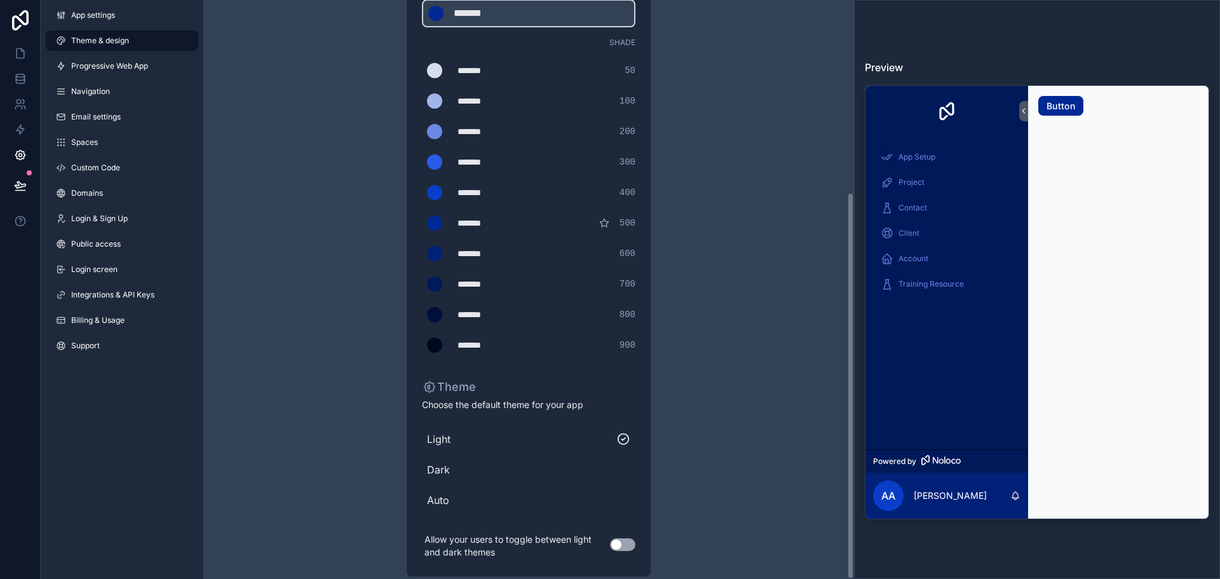
scroll to position [288, 0]
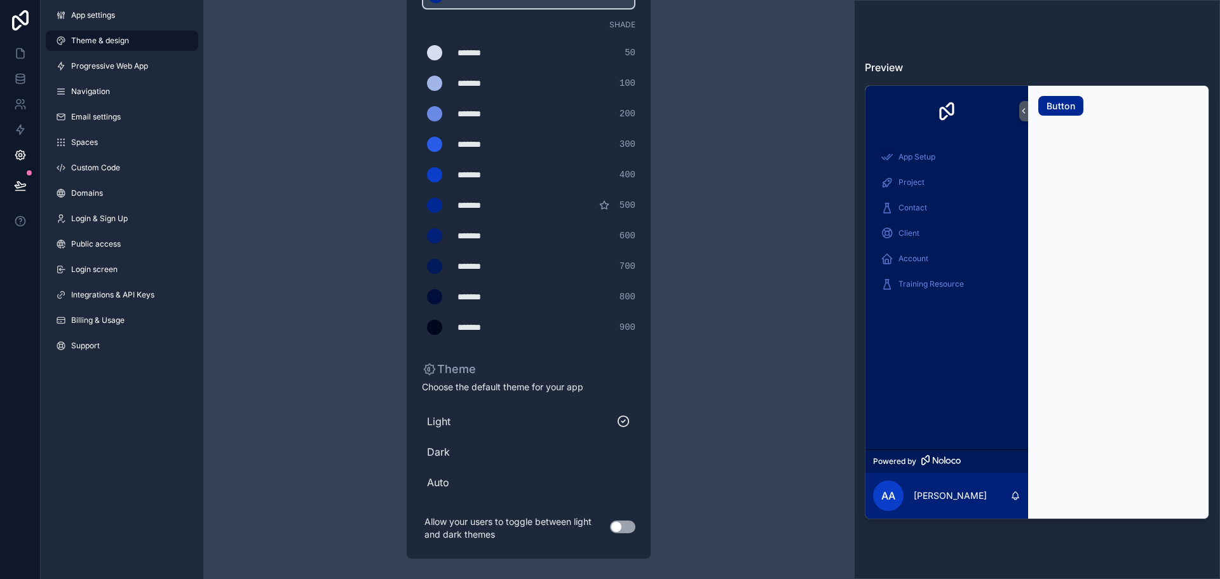
click at [435, 451] on span "Dark" at bounding box center [528, 451] width 203 height 15
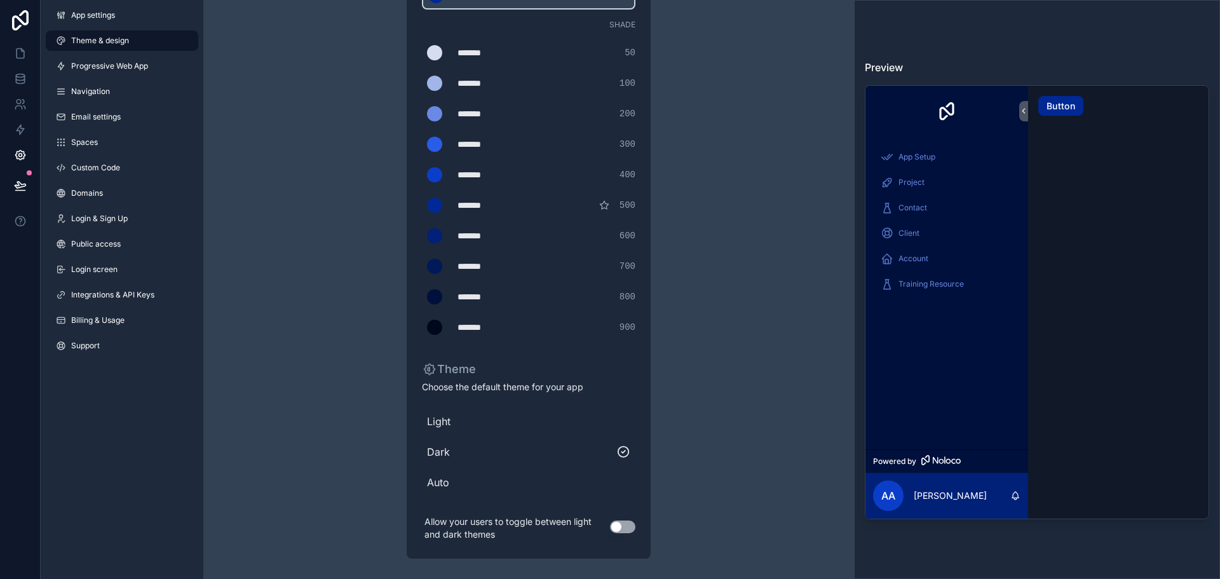
click at [456, 420] on span "Light" at bounding box center [528, 421] width 203 height 15
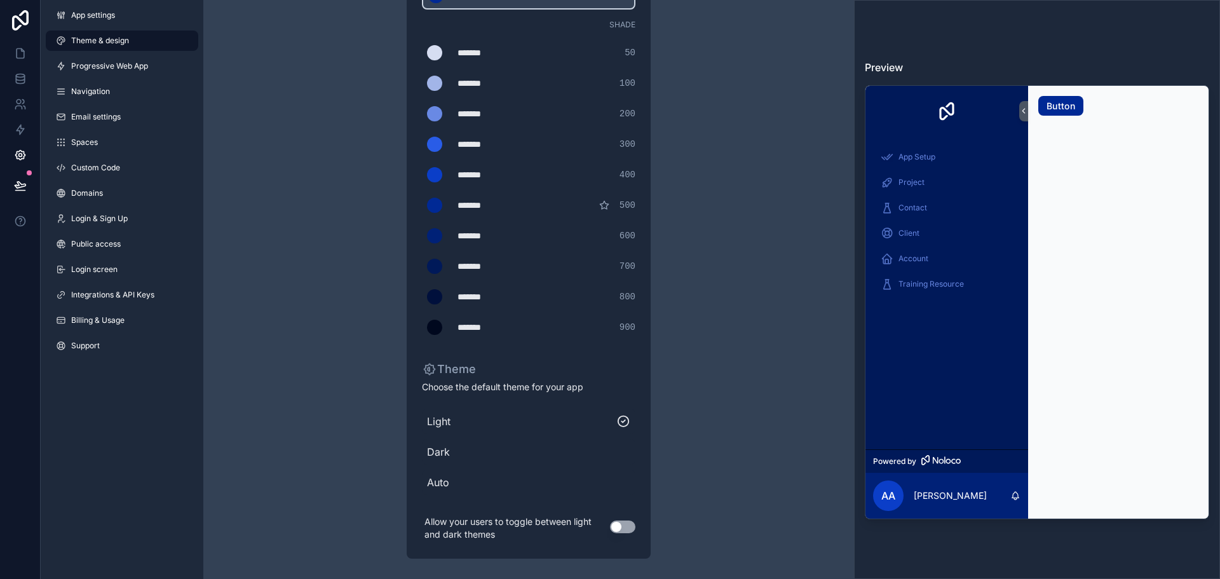
click at [449, 484] on span "Auto" at bounding box center [528, 482] width 203 height 15
click at [452, 422] on span "Light" at bounding box center [528, 421] width 203 height 15
click at [625, 527] on button "Use setting" at bounding box center [622, 526] width 25 height 13
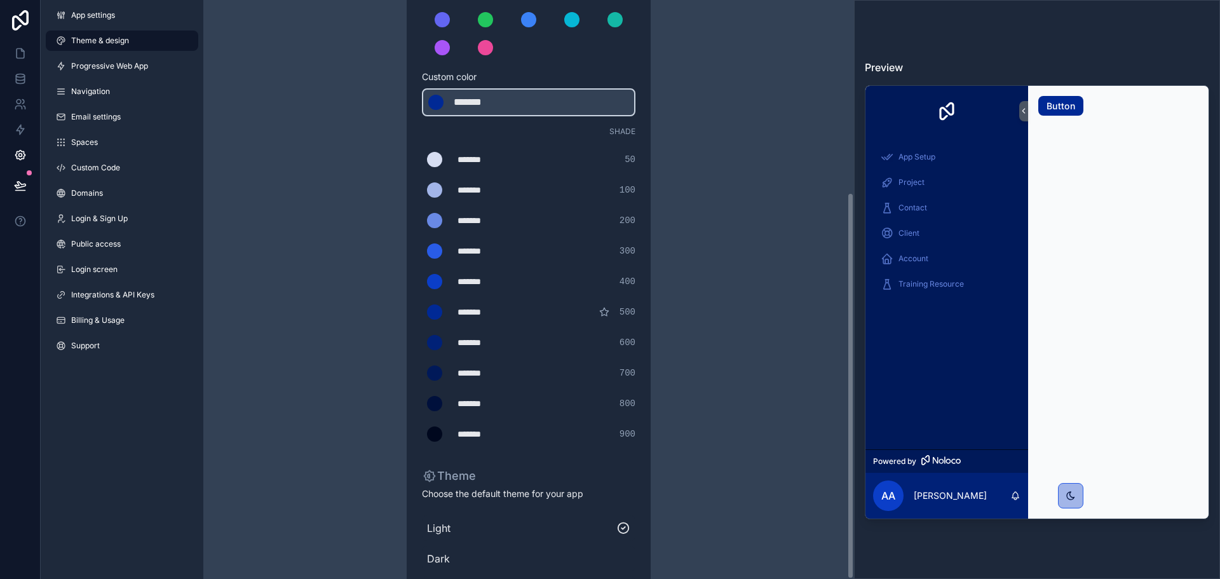
scroll to position [0, 0]
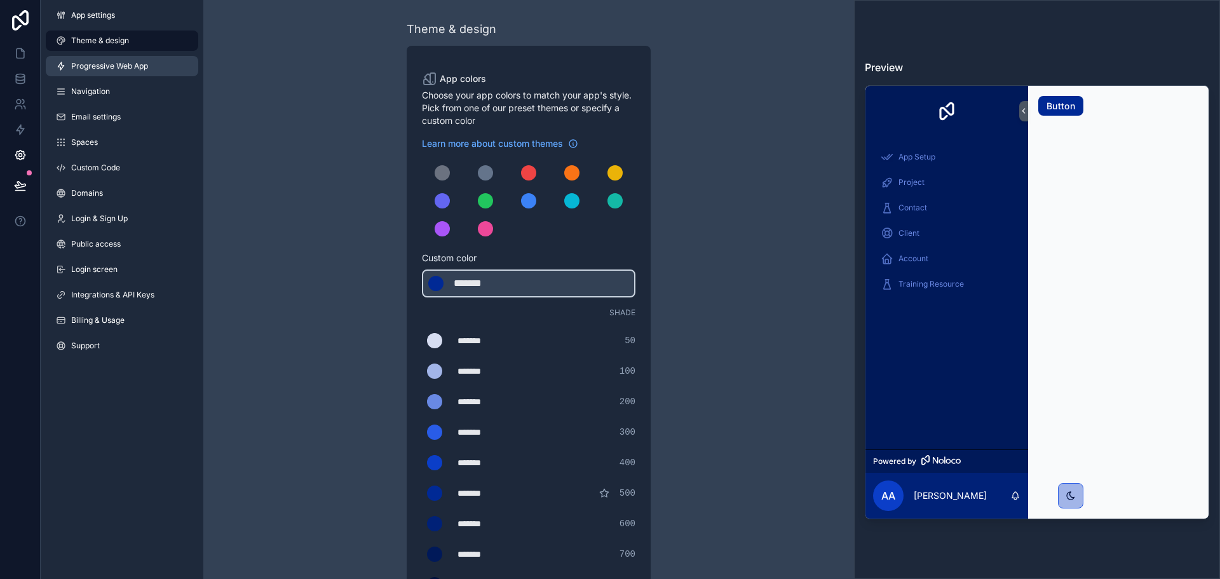
click at [126, 65] on span "Progressive Web App" at bounding box center [109, 66] width 77 height 10
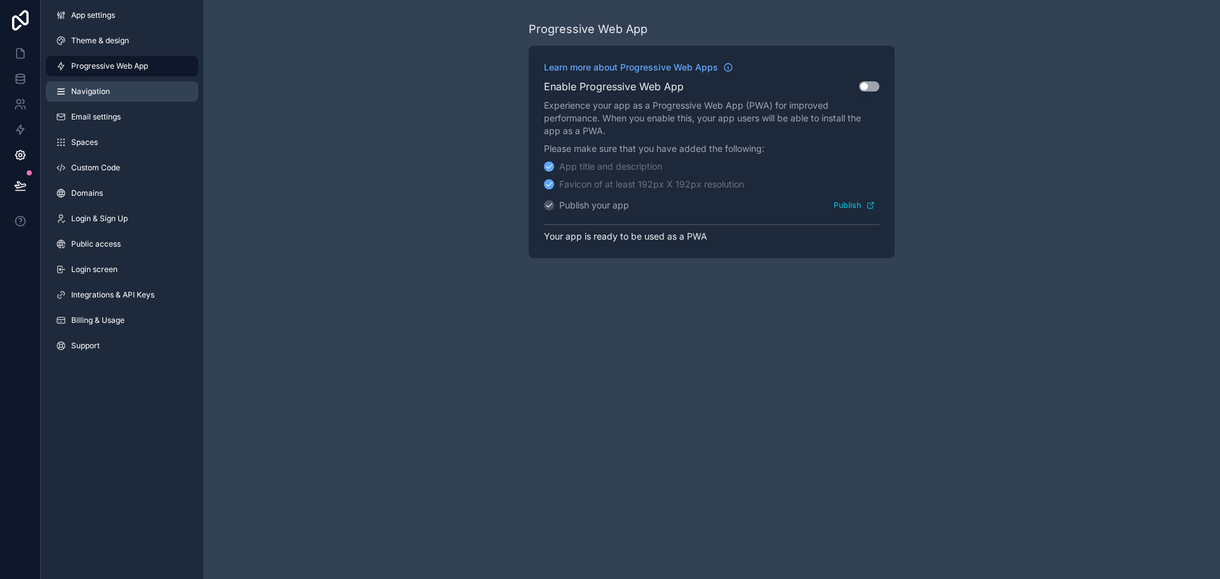
click at [109, 89] on span "Navigation" at bounding box center [90, 91] width 39 height 10
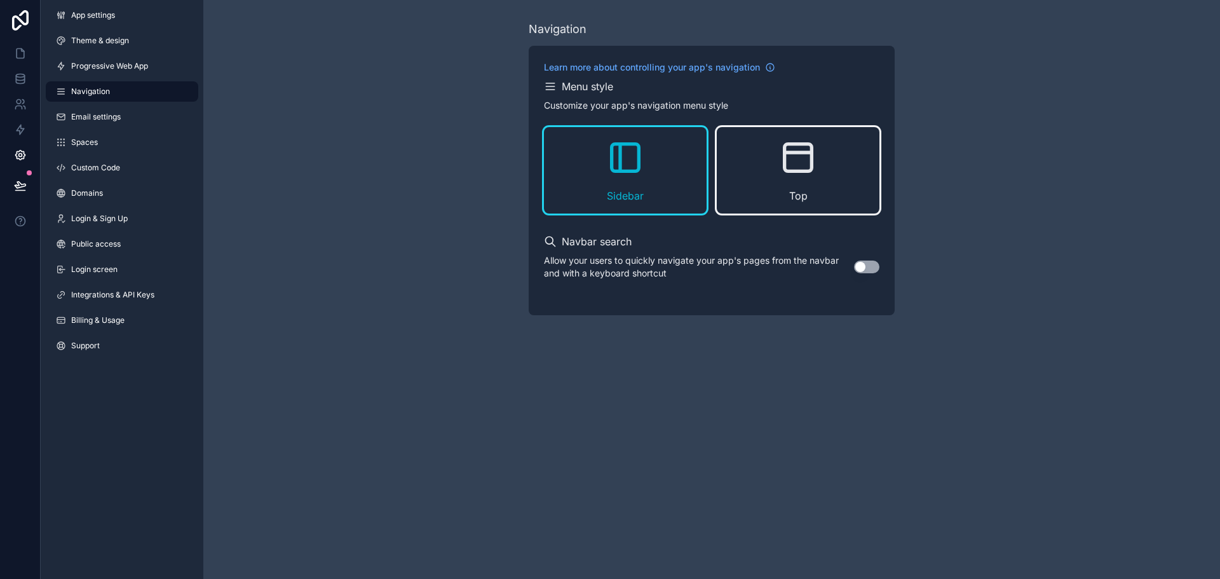
click at [800, 163] on icon "scrollable content" at bounding box center [798, 157] width 41 height 41
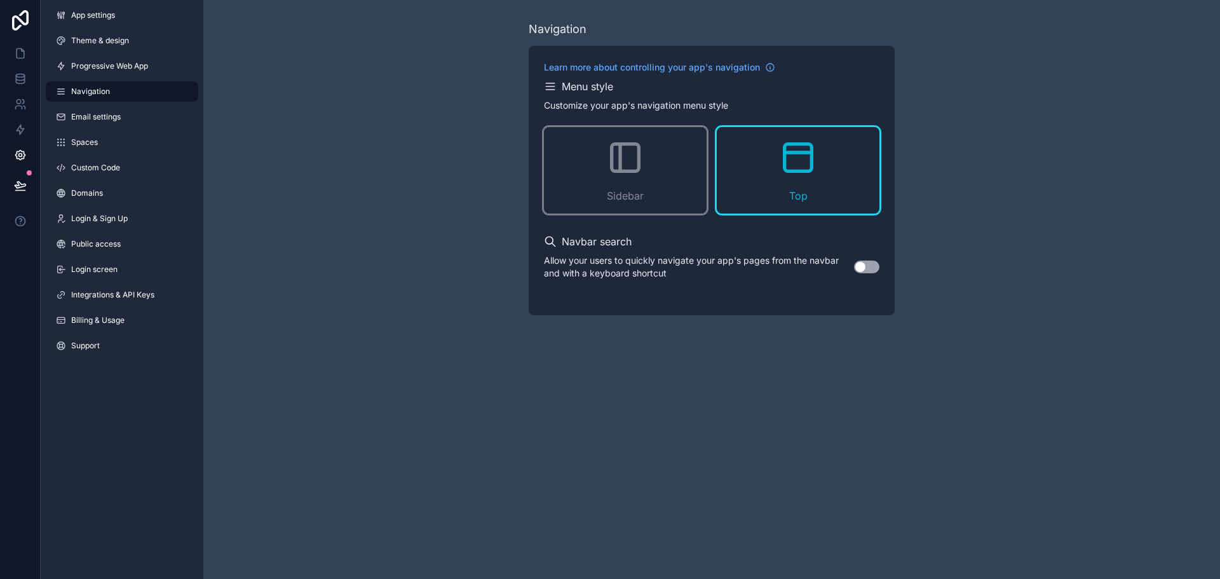
click at [722, 137] on div "Top" at bounding box center [798, 170] width 163 height 86
click at [651, 149] on div "Sidebar" at bounding box center [625, 170] width 163 height 86
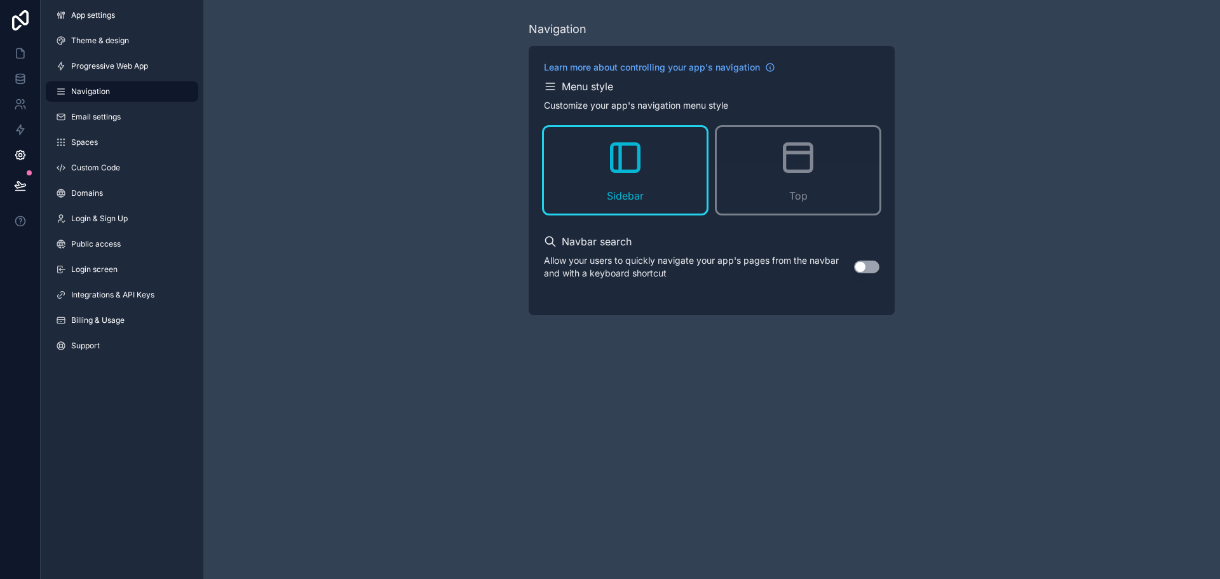
click at [164, 131] on div "App settings Theme & design Progressive Web App Navigation Email settings Space…" at bounding box center [122, 183] width 163 height 366
click at [159, 121] on link "Email settings" at bounding box center [122, 117] width 153 height 20
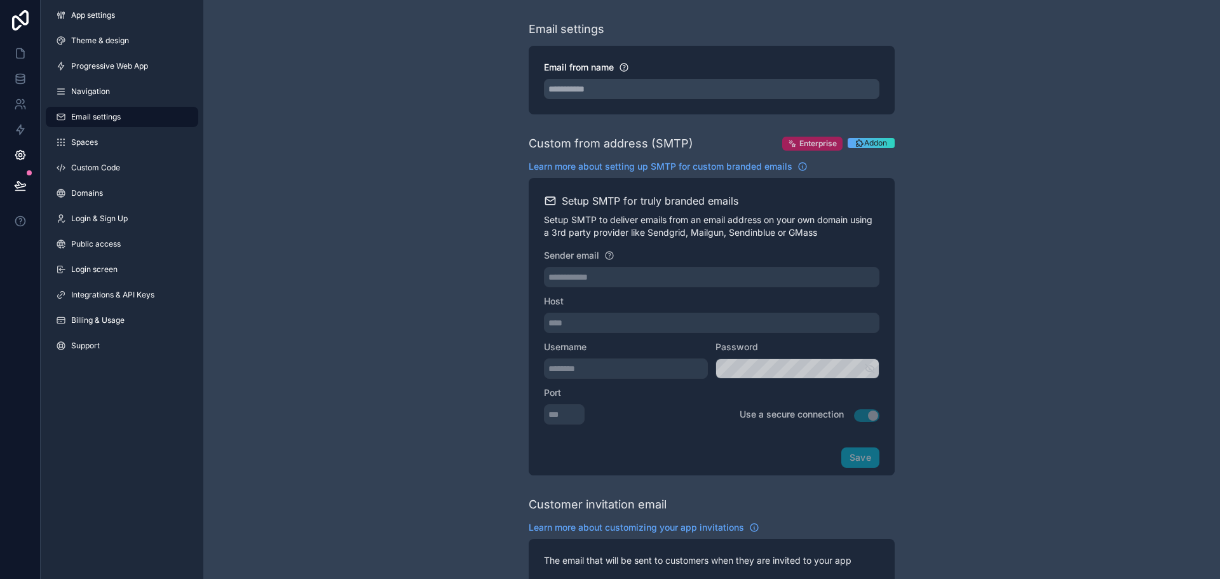
click at [815, 141] on span "Enterprise" at bounding box center [817, 144] width 37 height 10
click at [800, 144] on span "Enterprise" at bounding box center [817, 144] width 37 height 10
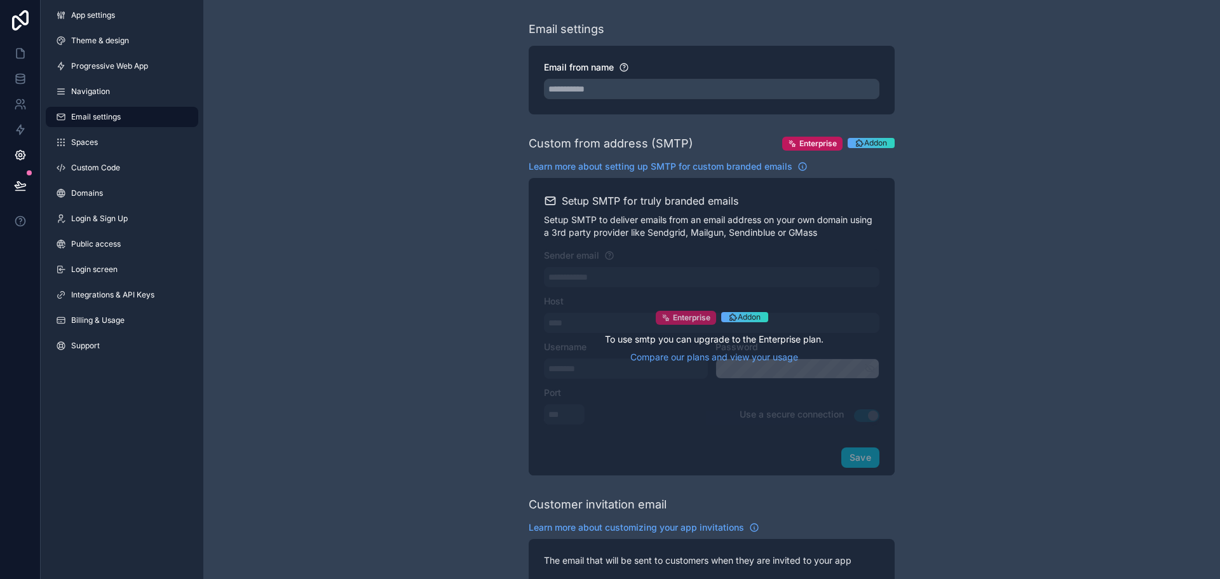
click at [682, 315] on span "Enterprise" at bounding box center [691, 318] width 37 height 10
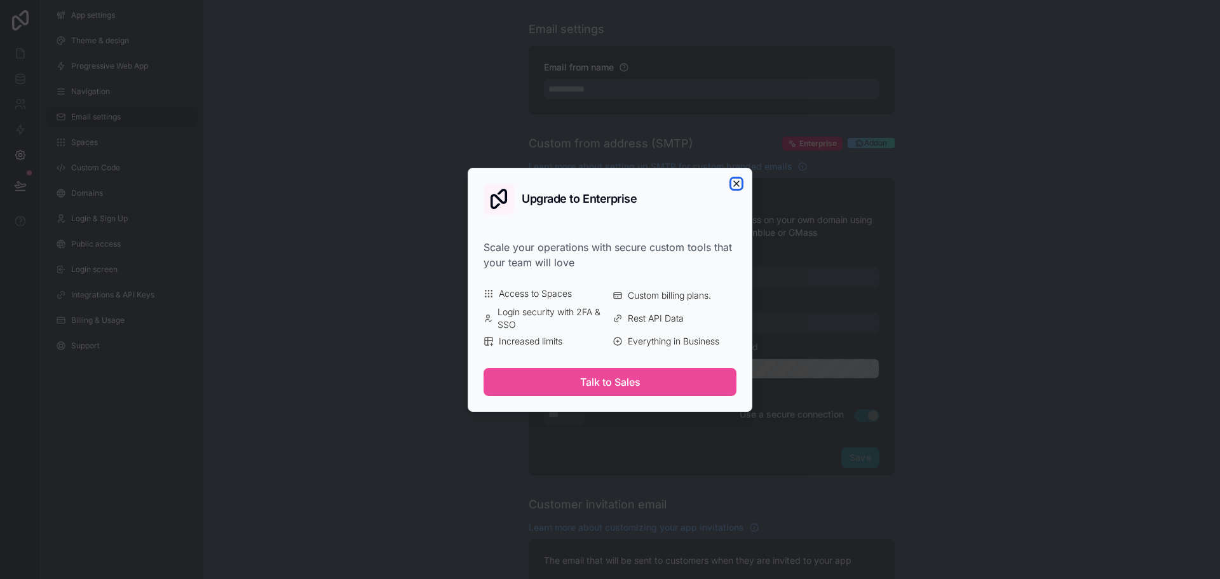
click at [734, 182] on icon "button" at bounding box center [736, 184] width 10 height 10
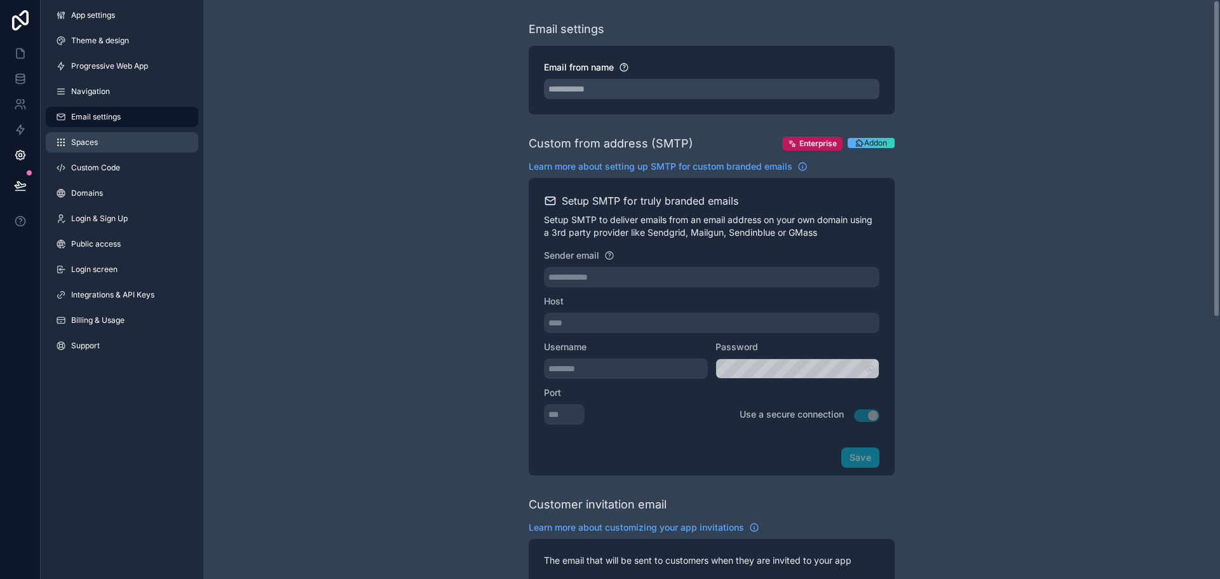
click at [74, 139] on span "Spaces" at bounding box center [84, 142] width 27 height 10
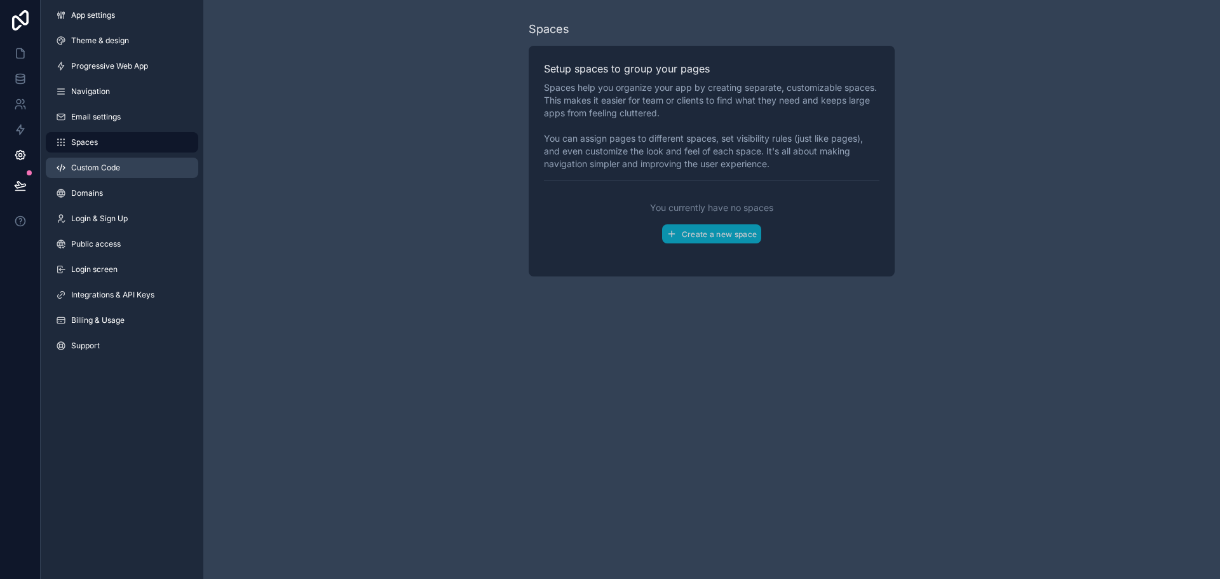
click at [94, 165] on span "Custom Code" at bounding box center [95, 168] width 49 height 10
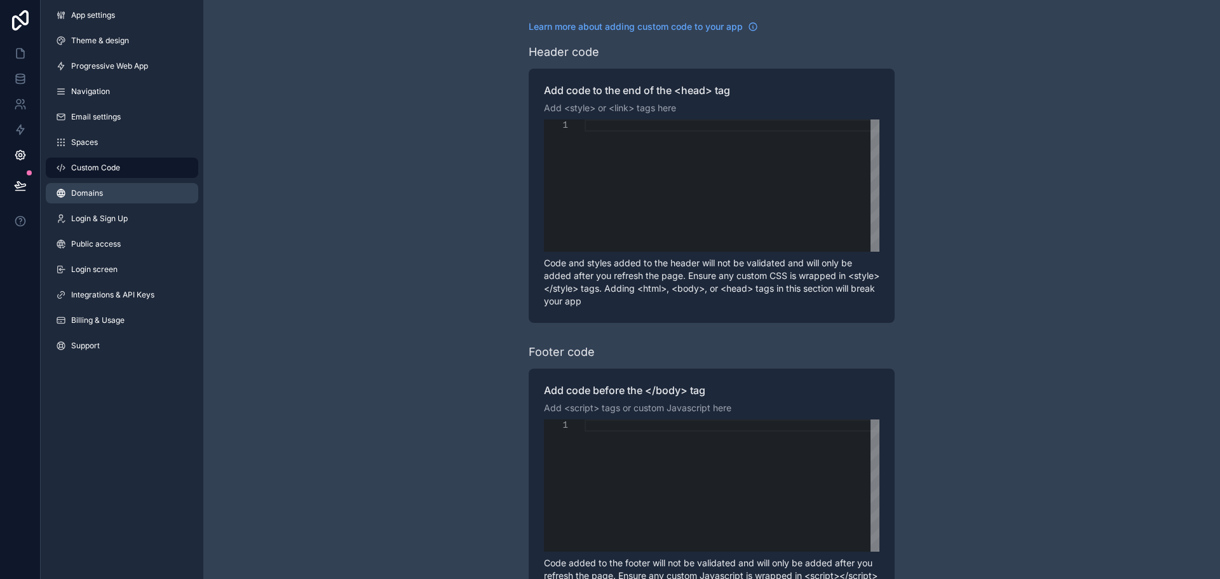
click at [122, 187] on link "Domains" at bounding box center [122, 193] width 153 height 20
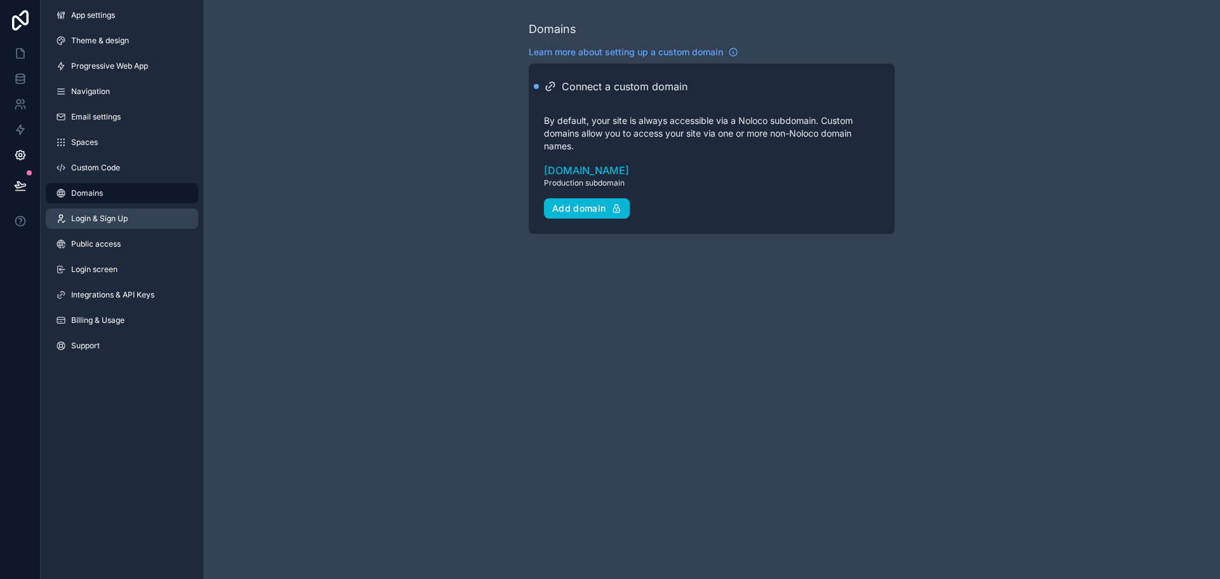
click at [125, 221] on span "Login & Sign Up" at bounding box center [99, 219] width 57 height 10
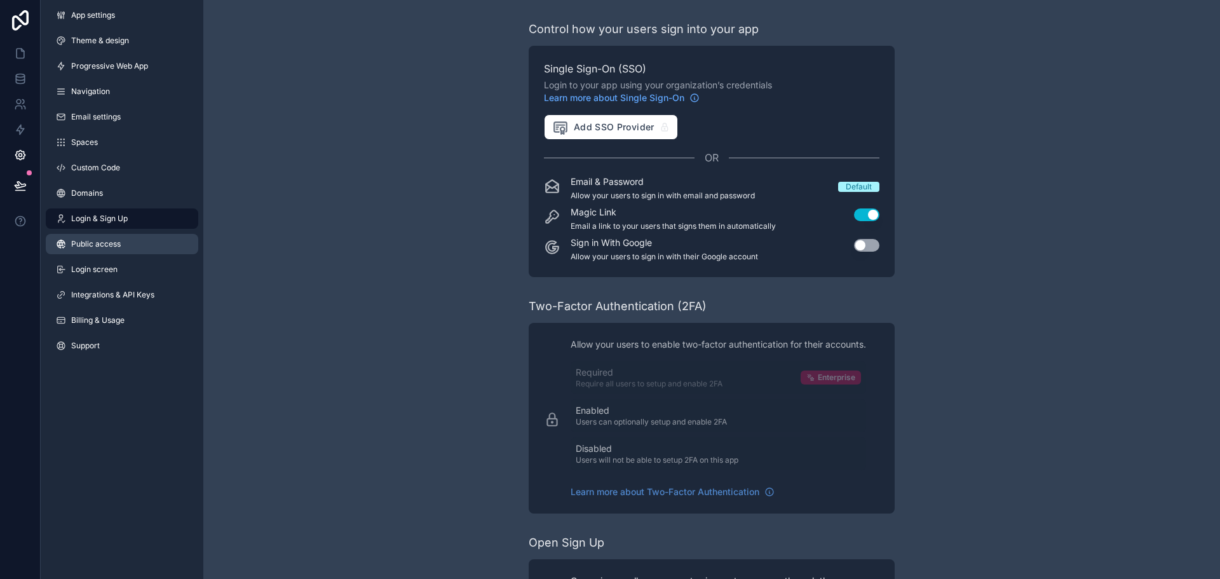
click at [132, 245] on link "Public access" at bounding box center [122, 244] width 153 height 20
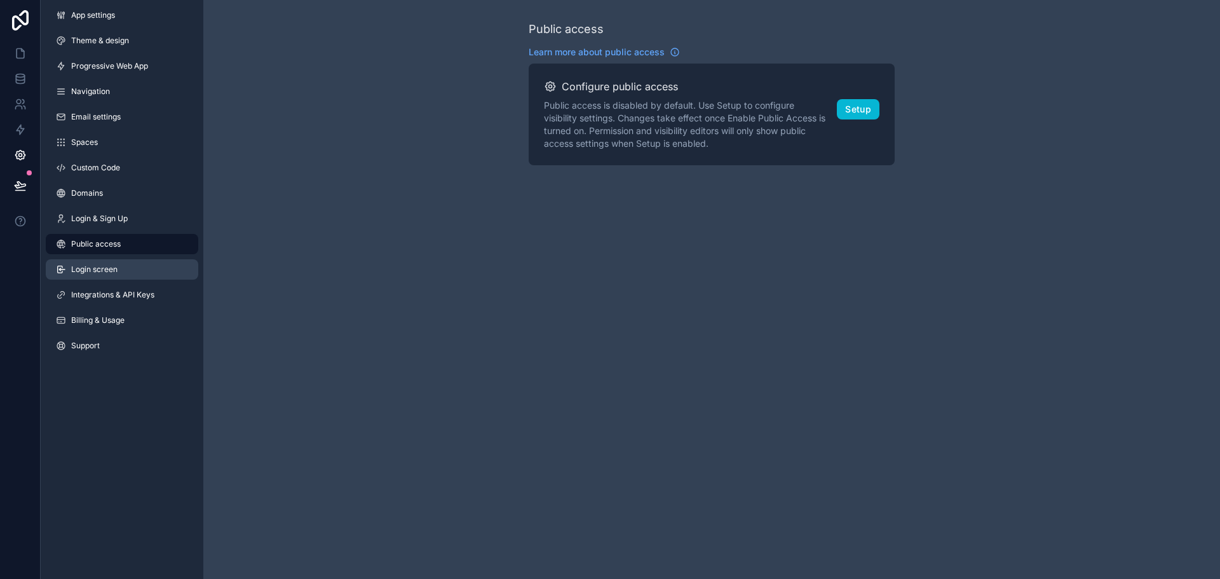
click at [125, 271] on link "Login screen" at bounding box center [122, 269] width 153 height 20
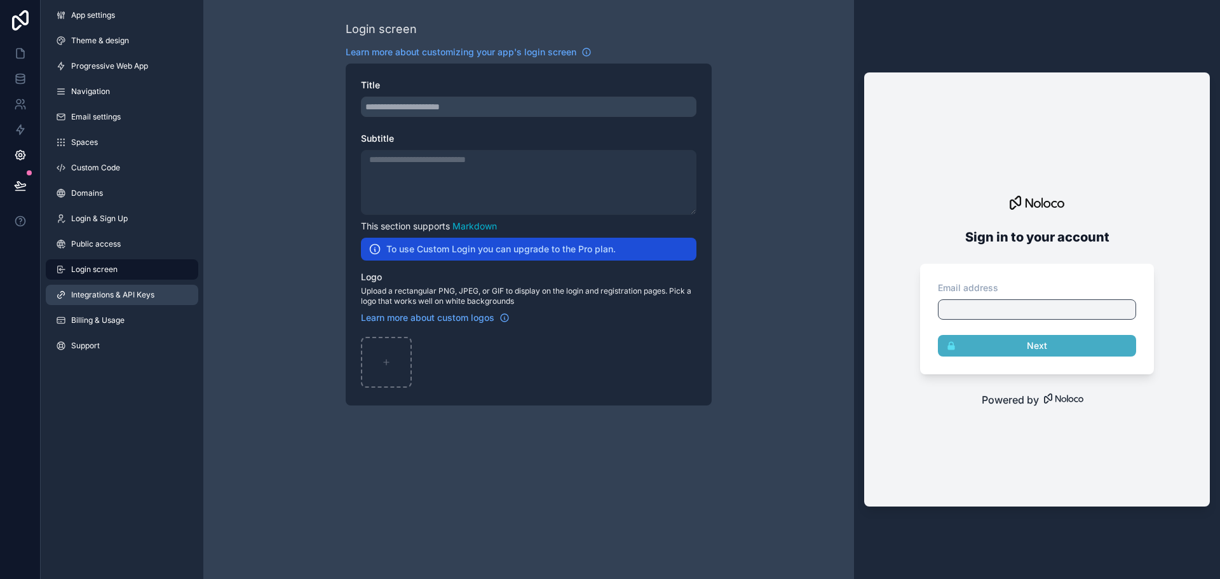
click at [90, 292] on span "Integrations & API Keys" at bounding box center [112, 295] width 83 height 10
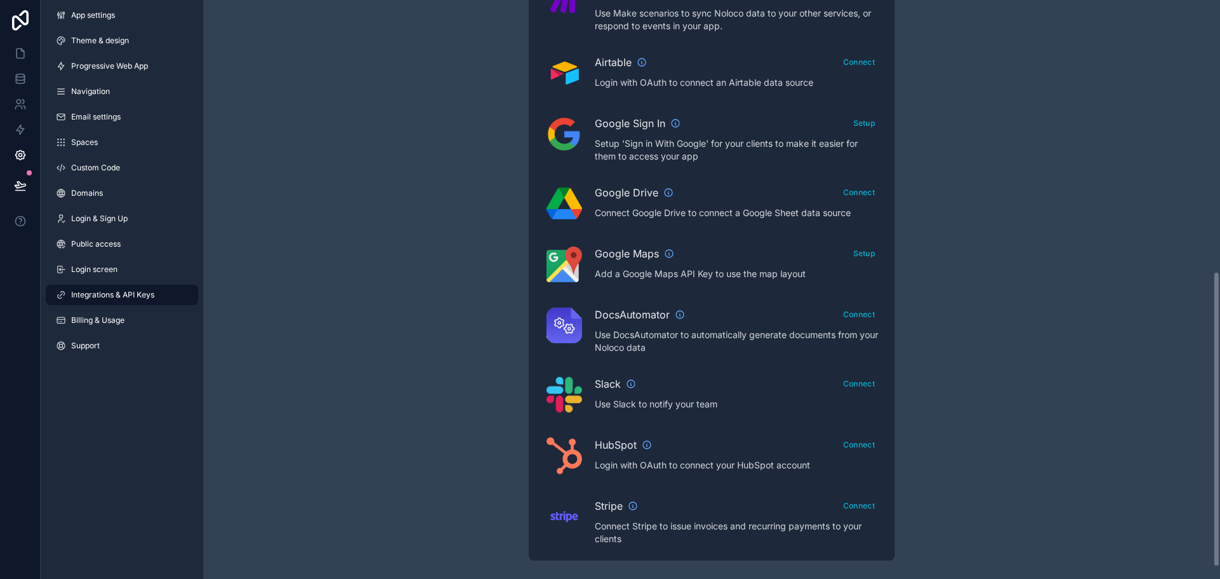
scroll to position [553, 0]
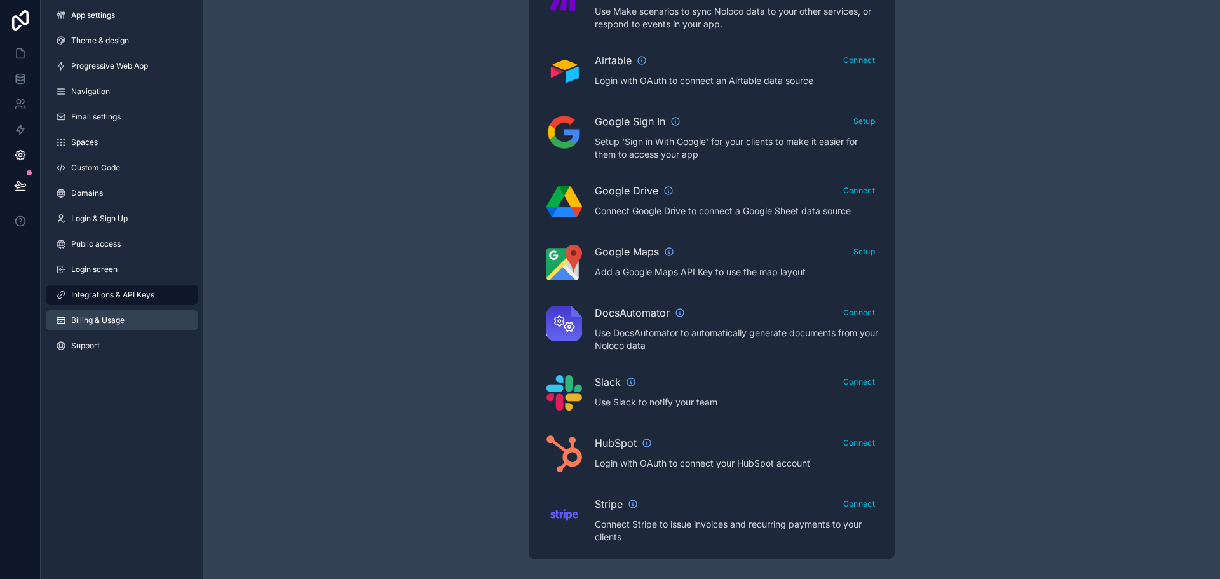
click at [104, 323] on span "Billing & Usage" at bounding box center [97, 320] width 53 height 10
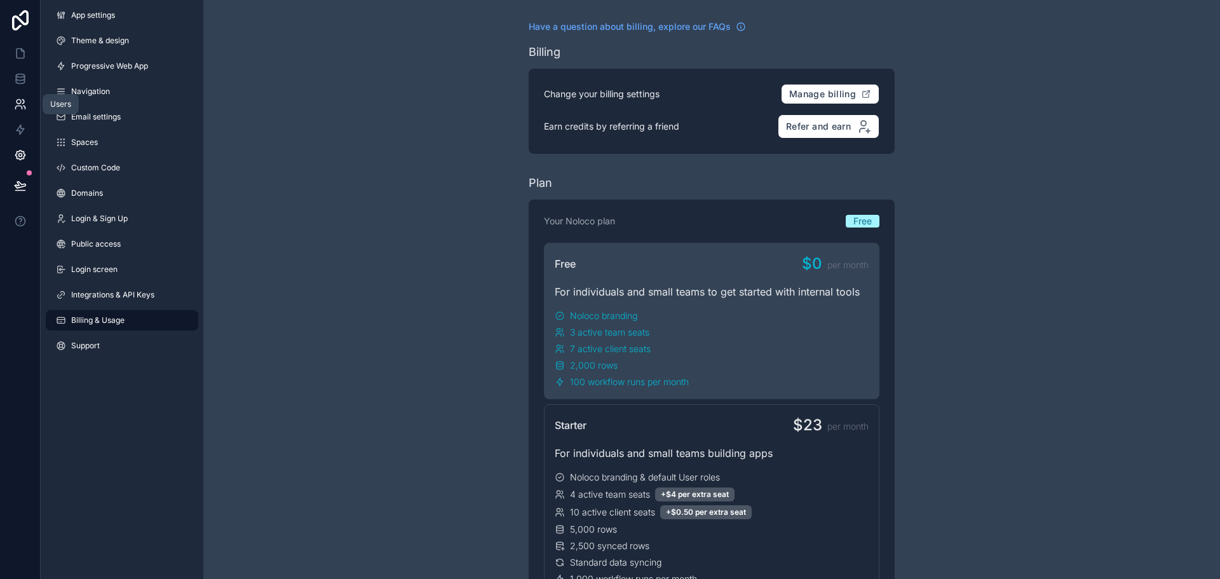
click at [24, 100] on icon at bounding box center [20, 104] width 13 height 13
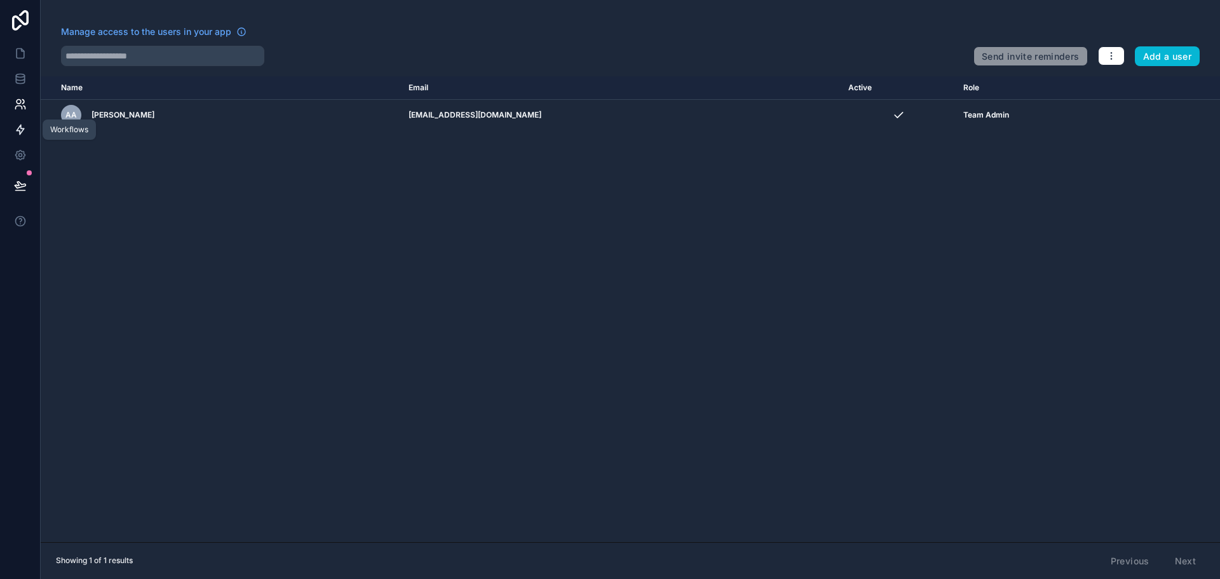
click at [23, 133] on icon at bounding box center [20, 129] width 13 height 13
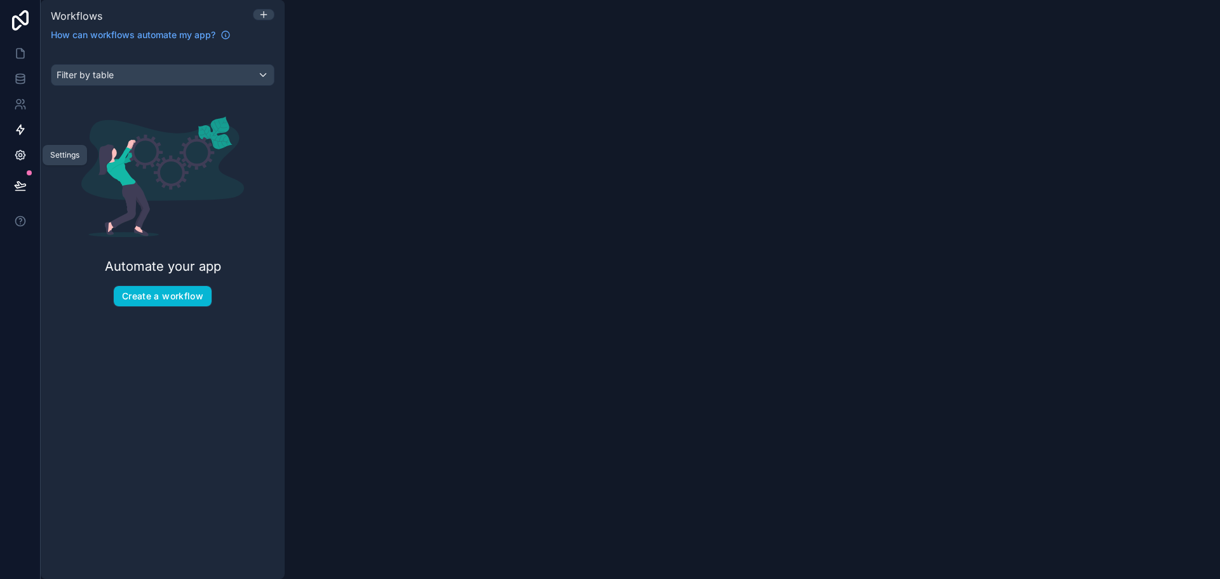
click at [14, 154] on icon at bounding box center [20, 155] width 13 height 13
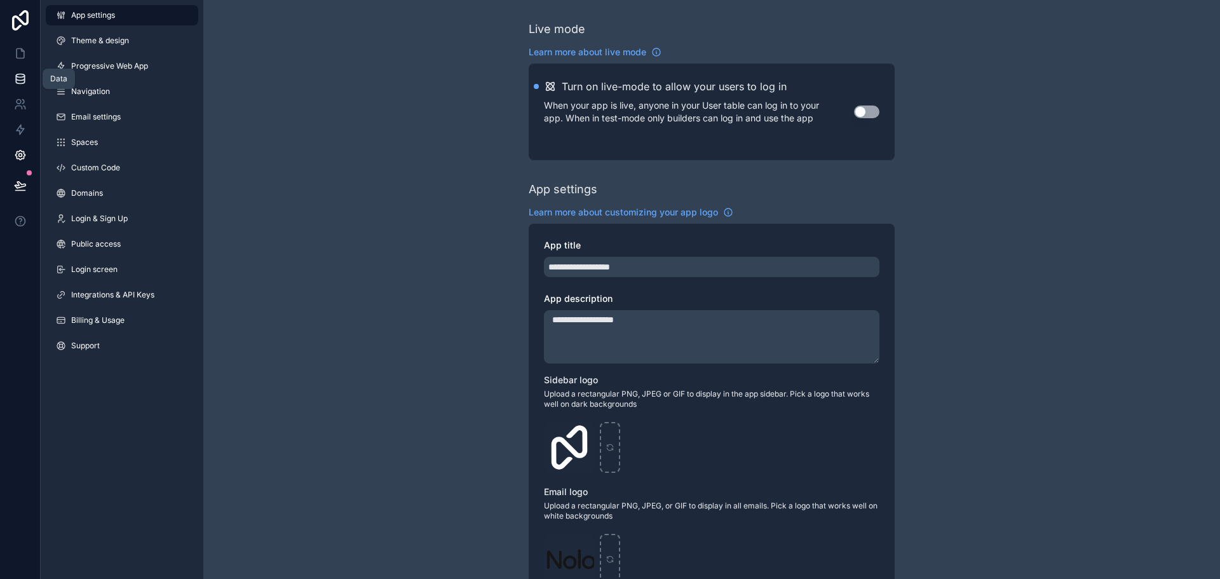
click at [23, 85] on link at bounding box center [20, 78] width 40 height 25
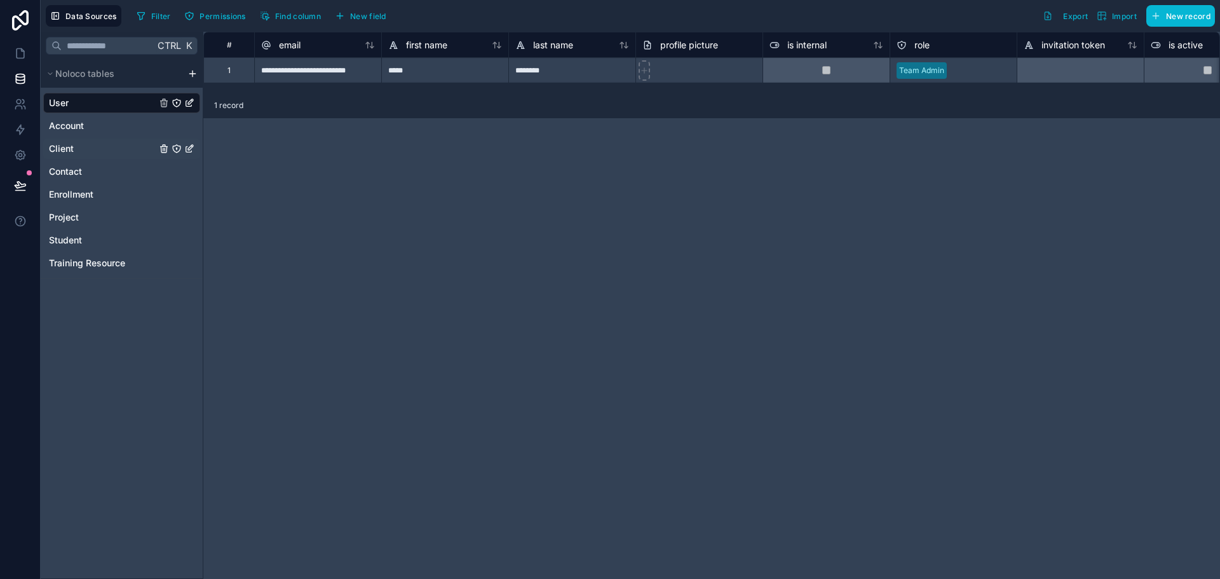
click at [62, 148] on span "Client" at bounding box center [61, 148] width 25 height 13
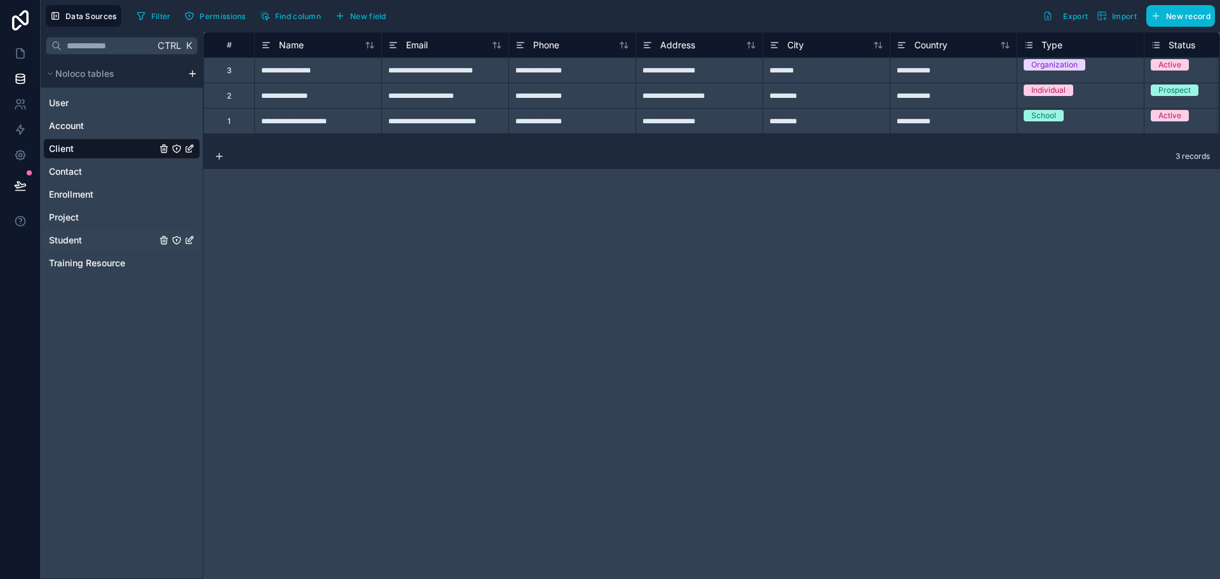
click at [69, 235] on span "Student" at bounding box center [65, 240] width 33 height 13
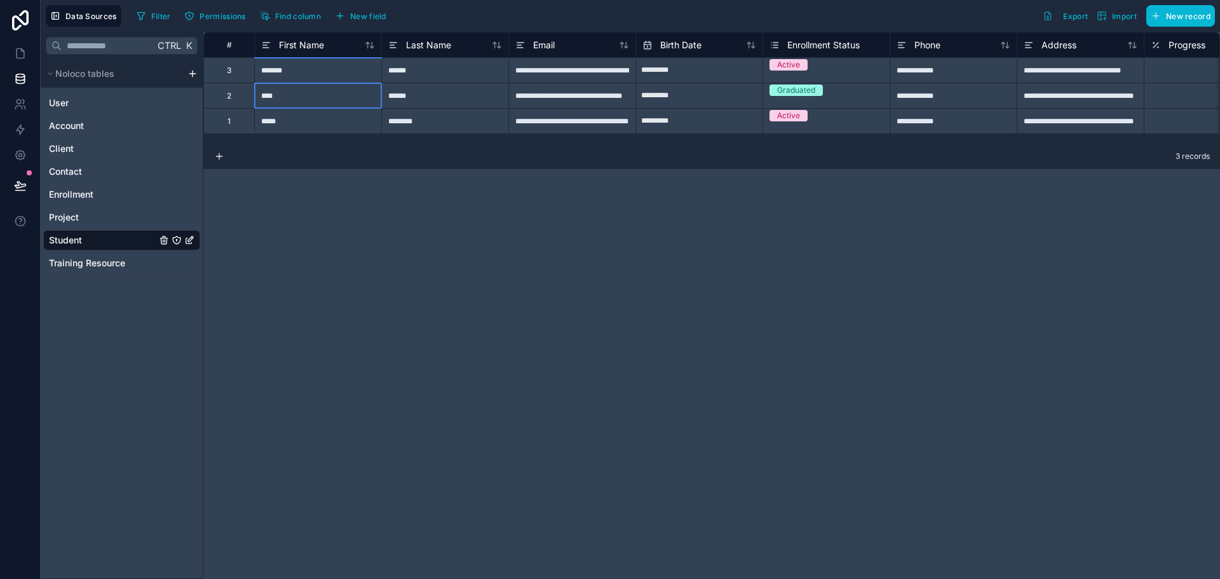
click at [287, 97] on div "****" at bounding box center [317, 95] width 127 height 25
click at [248, 97] on div "2" at bounding box center [228, 95] width 51 height 25
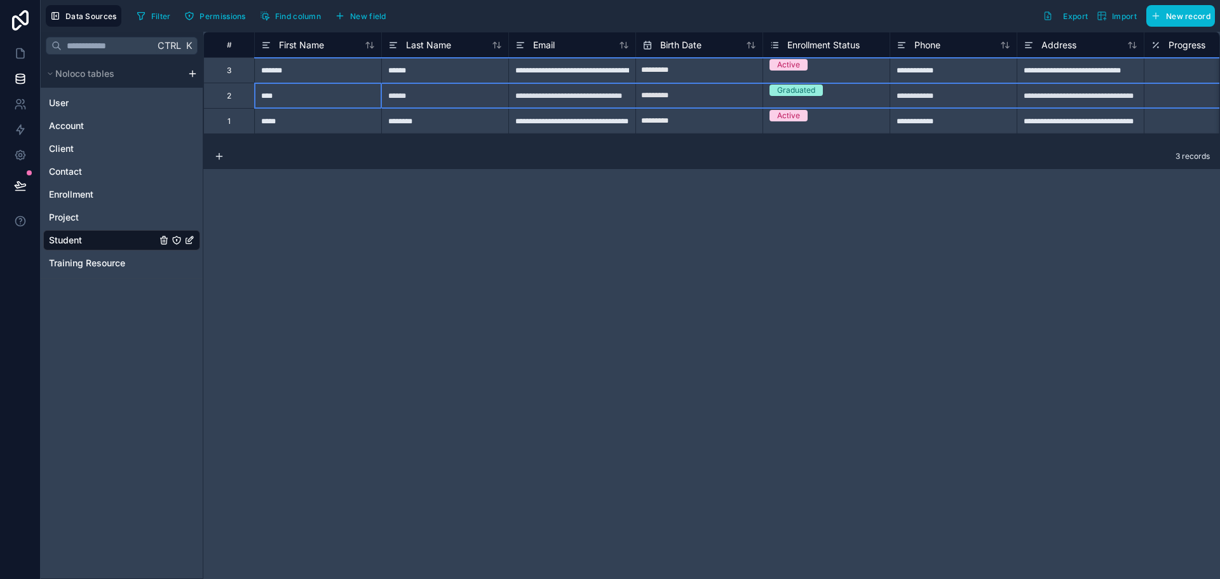
click at [237, 96] on div "2" at bounding box center [228, 95] width 51 height 25
click at [237, 95] on div "2" at bounding box center [228, 95] width 51 height 25
click at [20, 100] on icon at bounding box center [19, 102] width 4 height 4
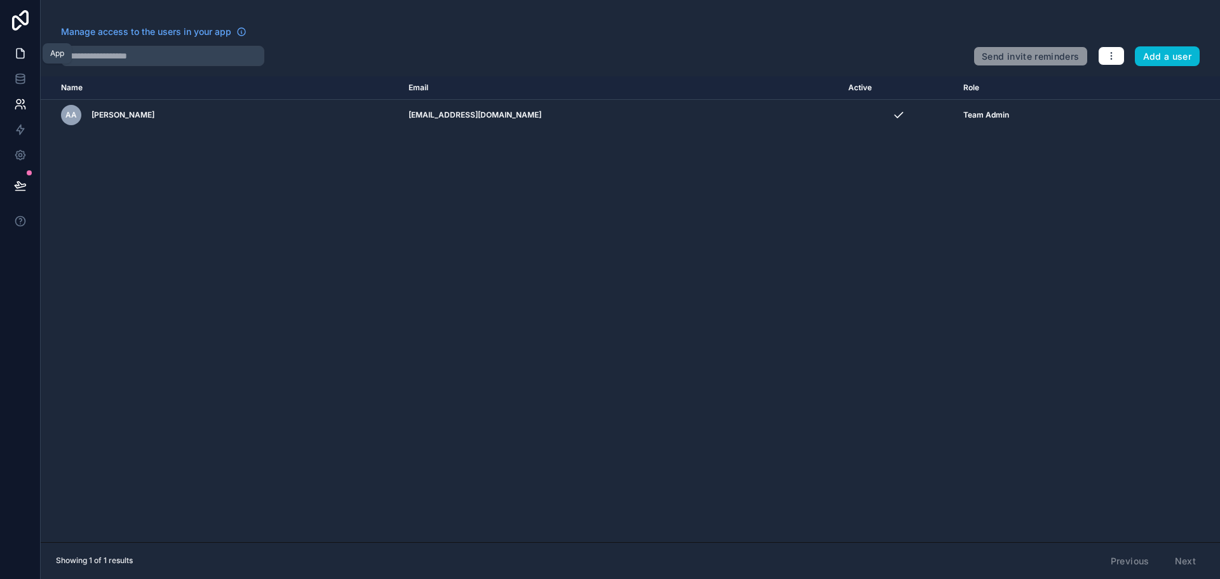
click at [20, 55] on icon at bounding box center [20, 53] width 13 height 13
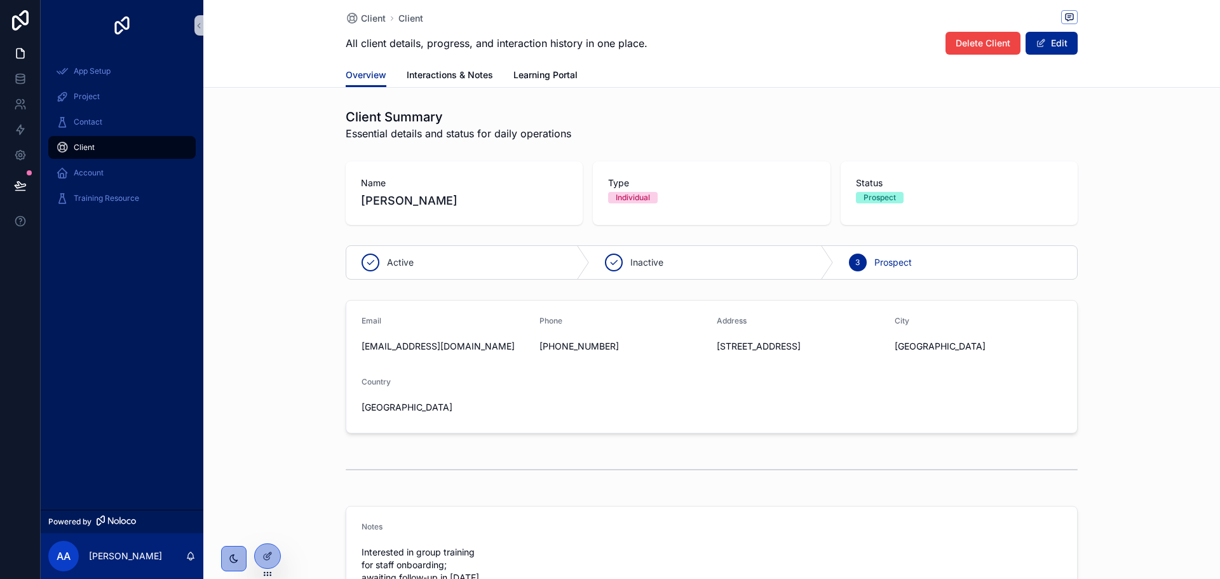
click at [109, 144] on div "Client" at bounding box center [122, 147] width 132 height 20
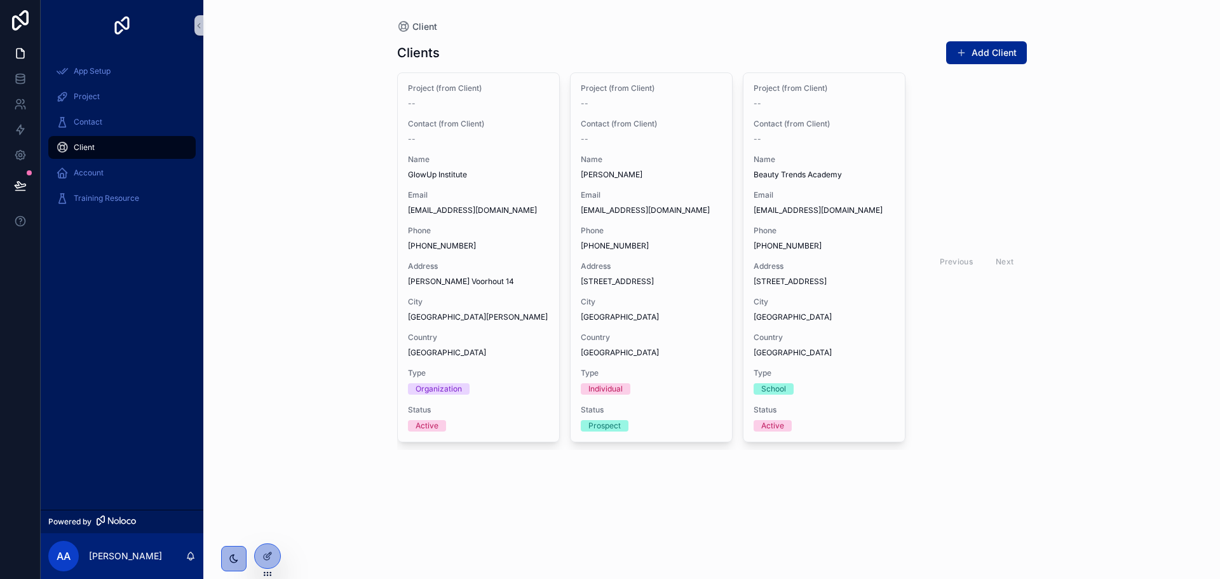
click at [1008, 261] on div "Previous Next" at bounding box center [977, 262] width 92 height 20
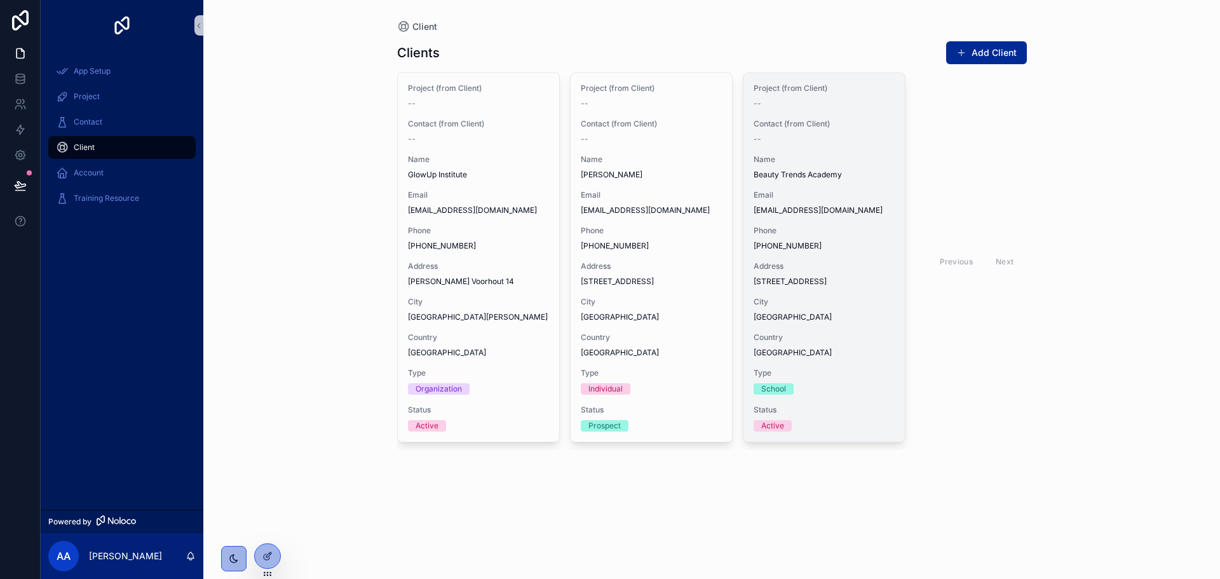
click at [847, 196] on span "Email" at bounding box center [824, 195] width 141 height 10
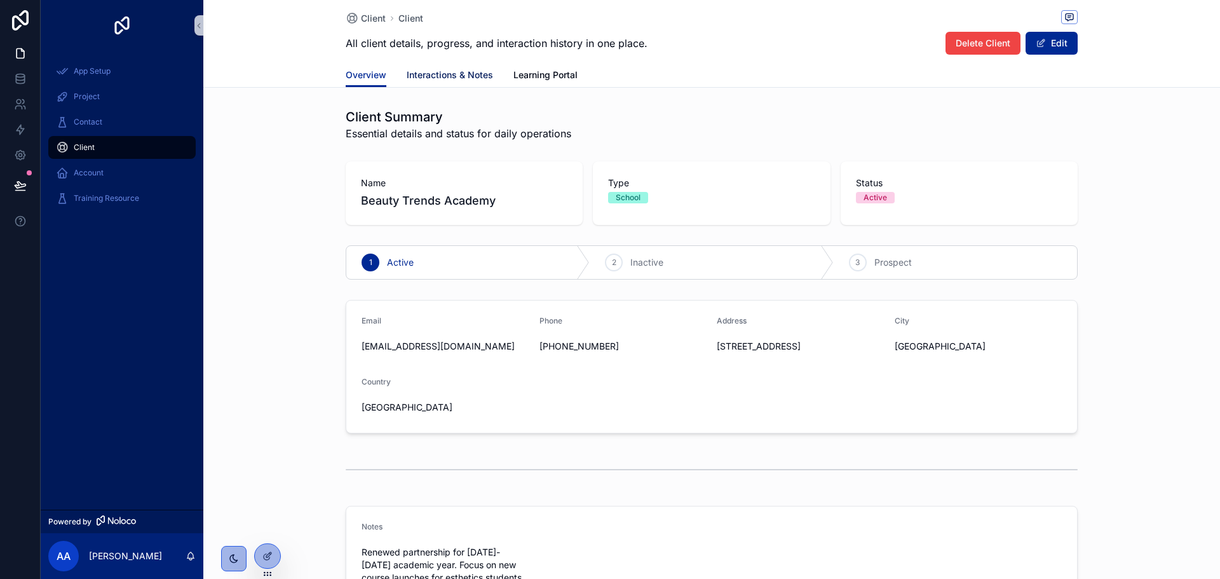
click at [471, 69] on span "Interactions & Notes" at bounding box center [450, 75] width 86 height 13
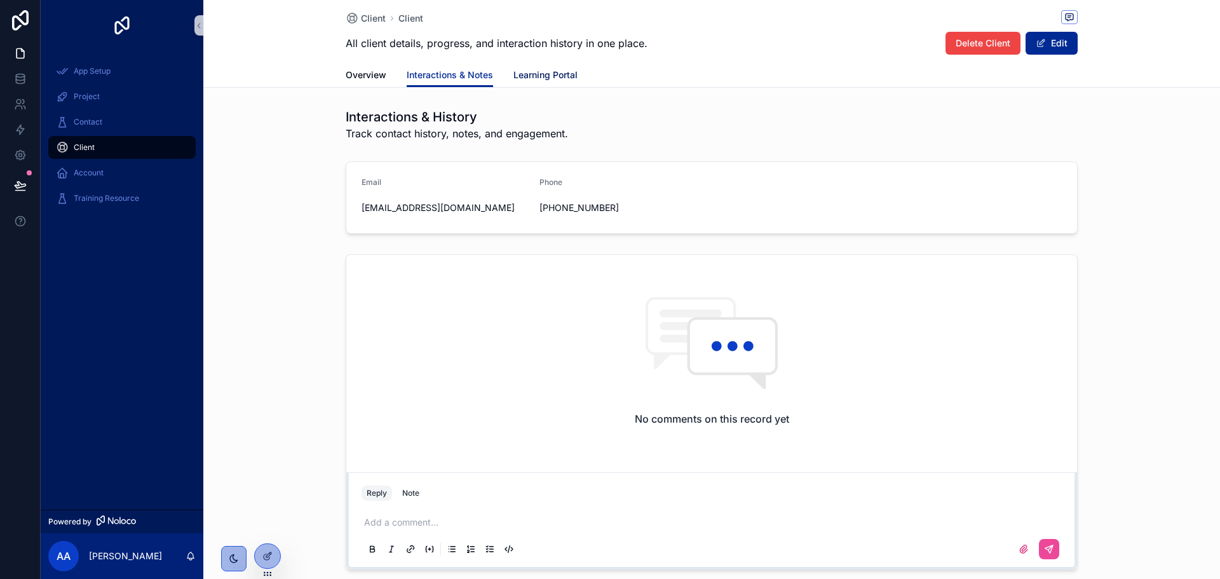
click at [539, 71] on span "Learning Portal" at bounding box center [545, 75] width 64 height 13
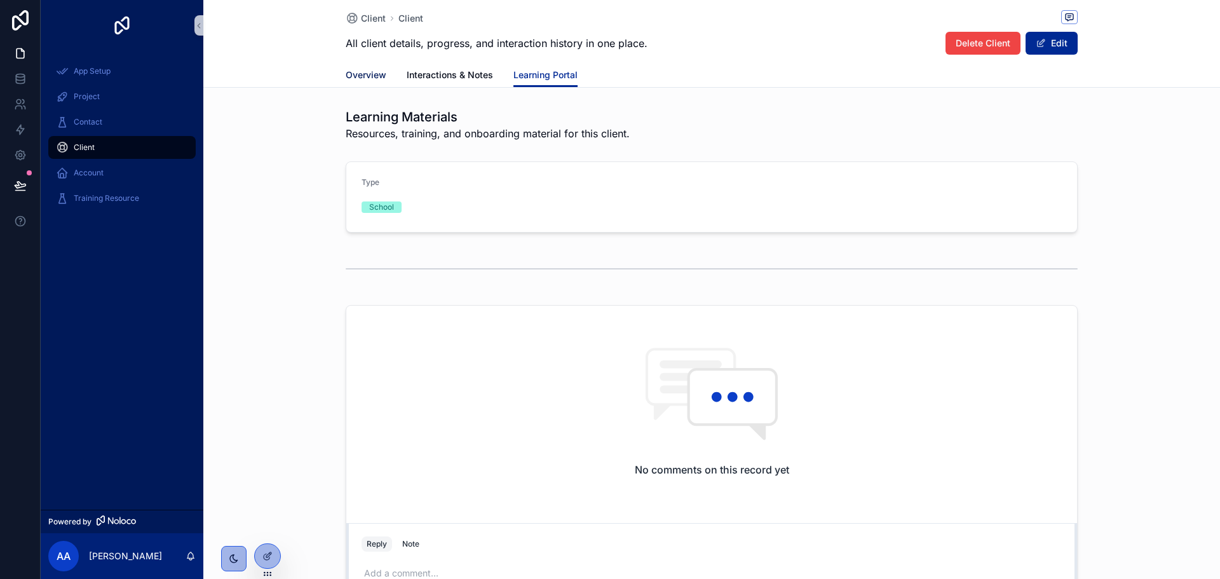
click at [375, 66] on link "Overview" at bounding box center [366, 76] width 41 height 25
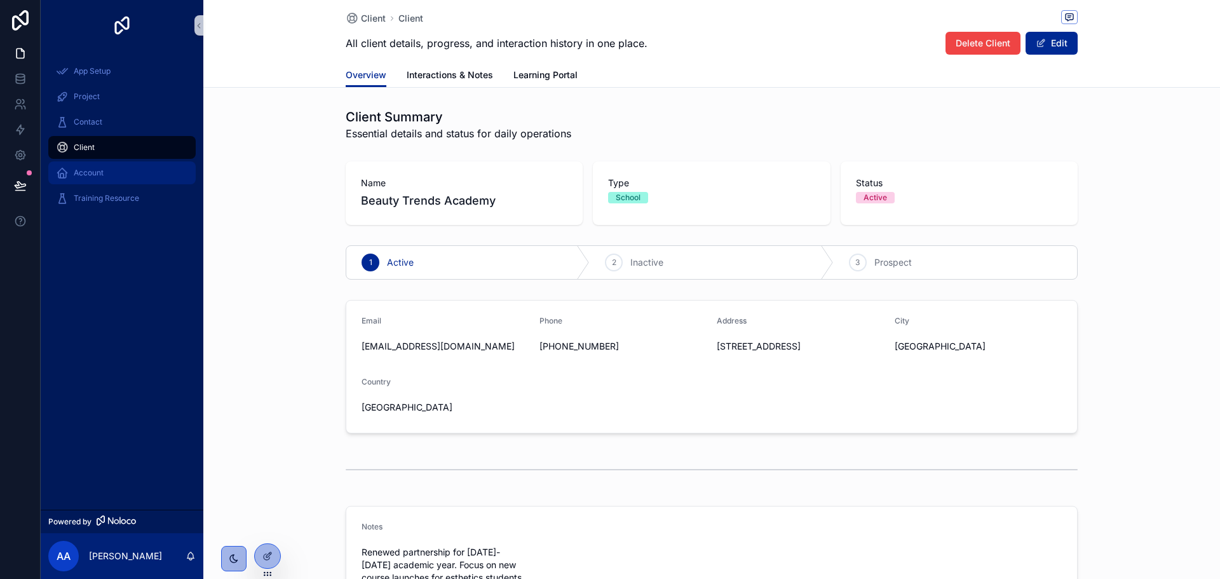
click at [97, 169] on span "Account" at bounding box center [89, 173] width 30 height 10
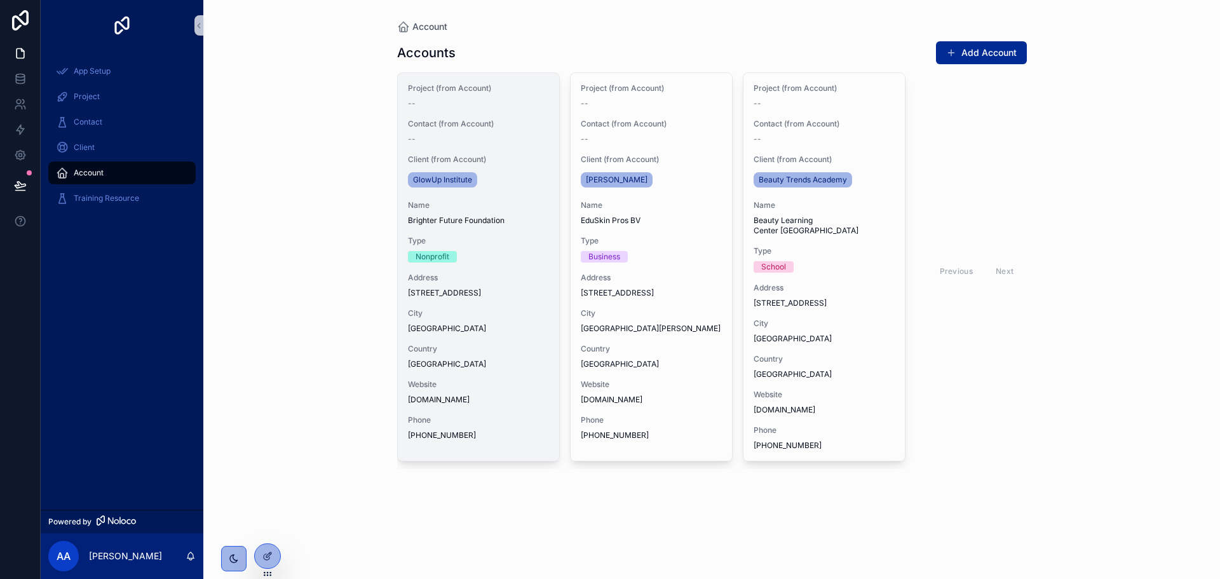
click at [511, 274] on span "Address" at bounding box center [478, 278] width 141 height 10
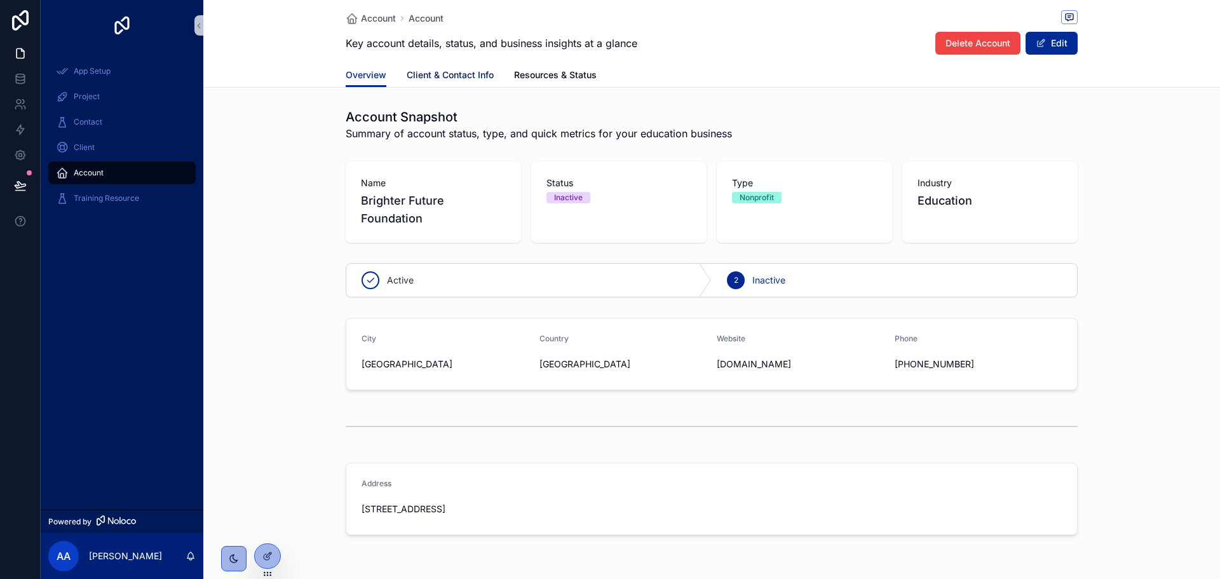
click at [464, 81] on span "Client & Contact Info" at bounding box center [450, 75] width 87 height 13
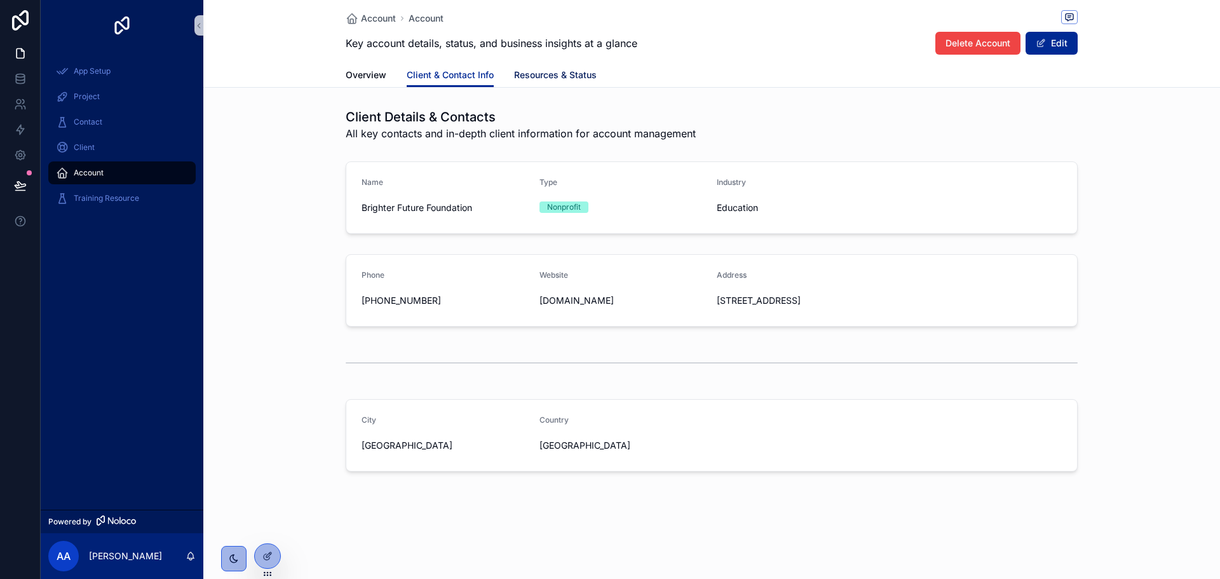
click at [553, 77] on span "Resources & Status" at bounding box center [555, 75] width 83 height 13
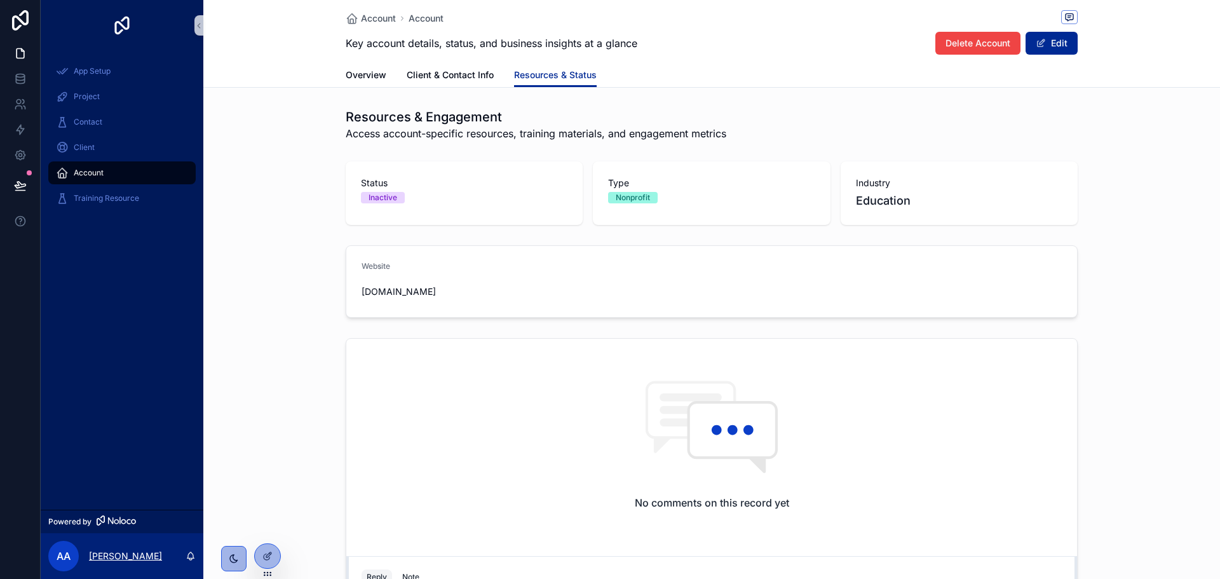
click at [125, 556] on p "[PERSON_NAME]" at bounding box center [125, 556] width 73 height 13
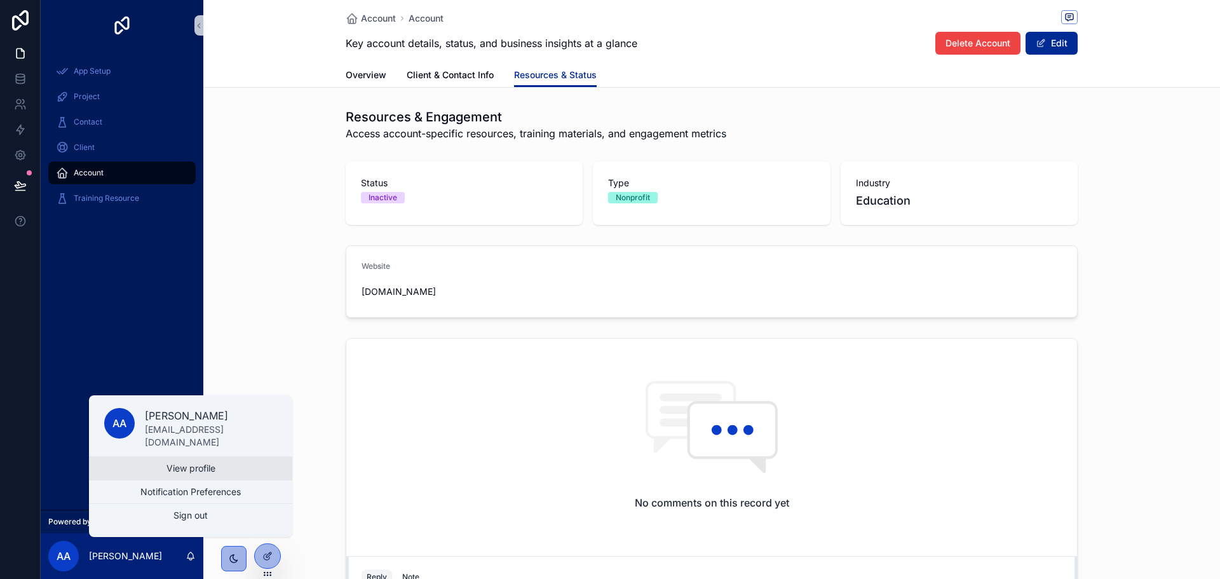
click at [215, 463] on link "View profile" at bounding box center [190, 468] width 203 height 23
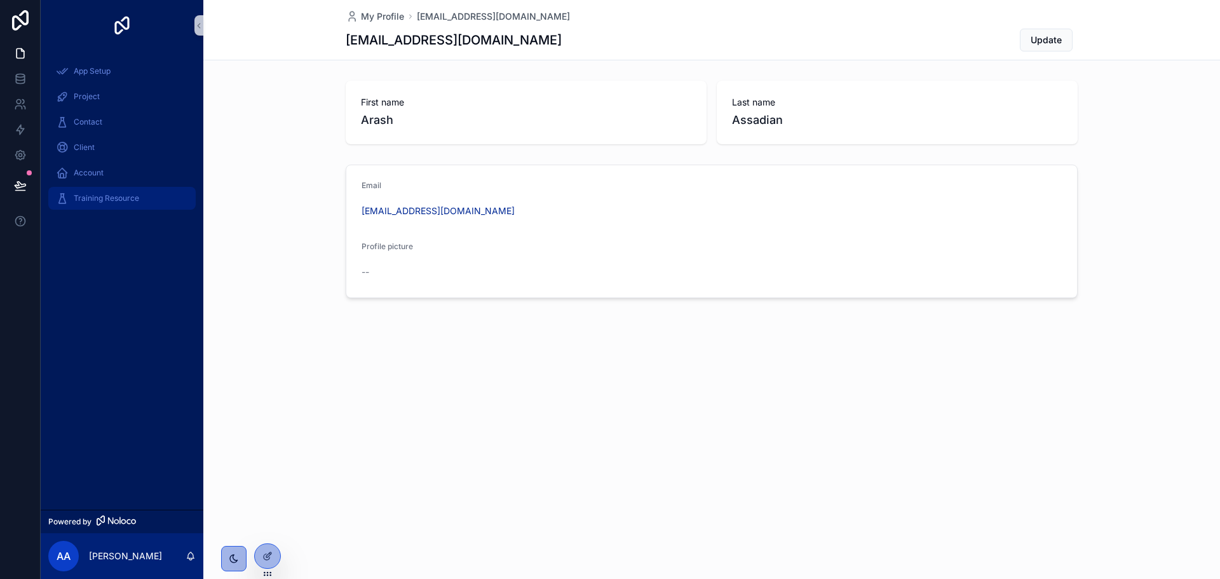
click at [128, 195] on span "Training Resource" at bounding box center [106, 198] width 65 height 10
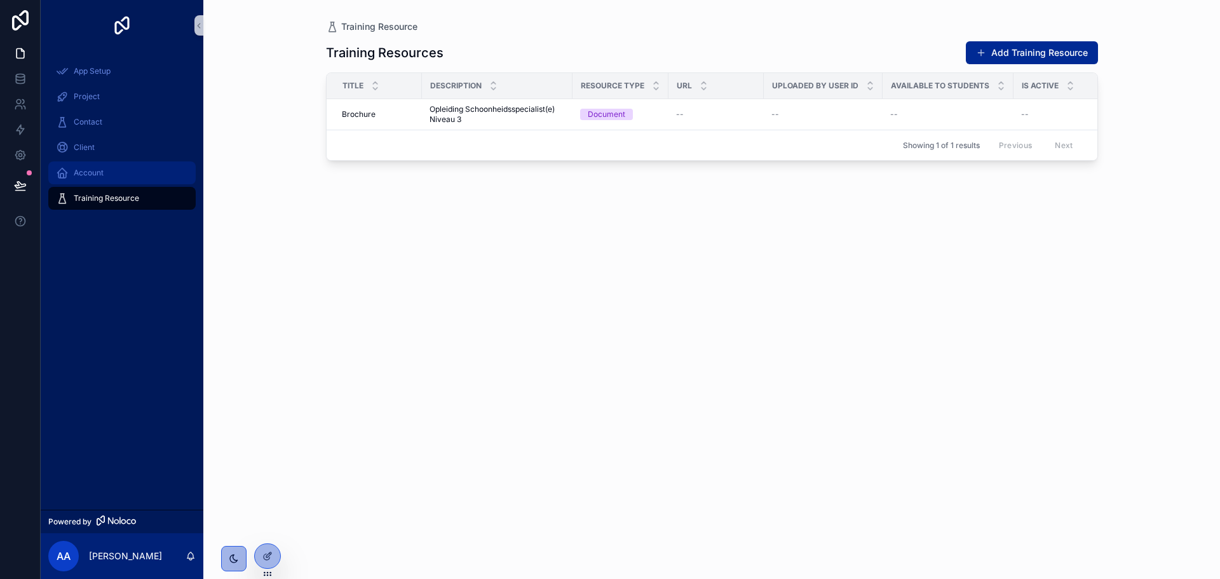
click at [114, 170] on div "Account" at bounding box center [122, 173] width 132 height 20
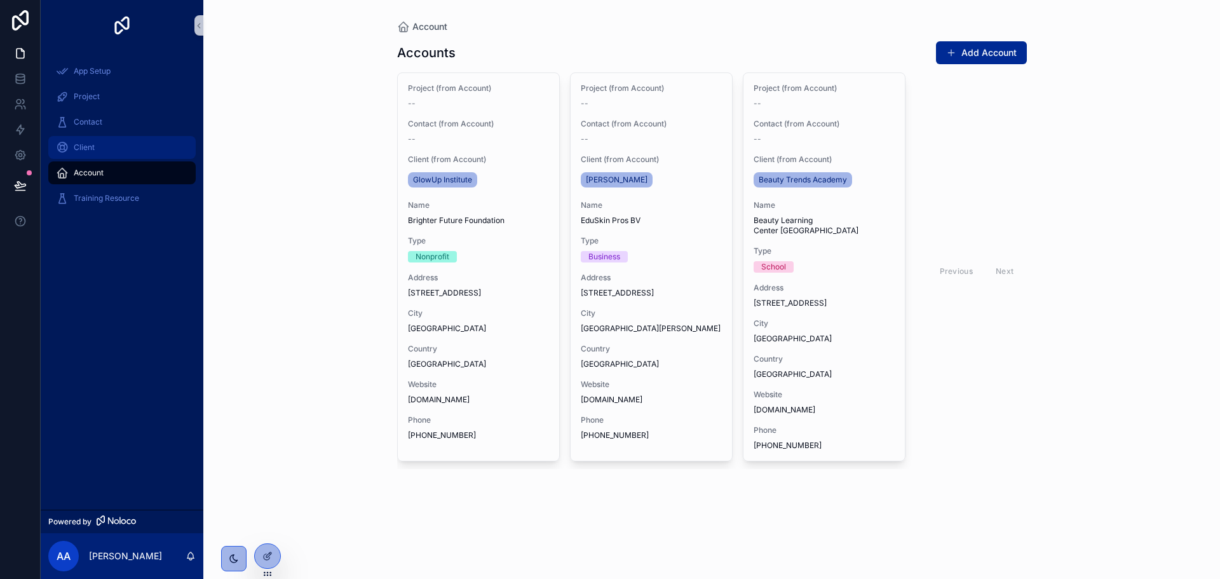
click at [119, 153] on div "Client" at bounding box center [122, 147] width 132 height 20
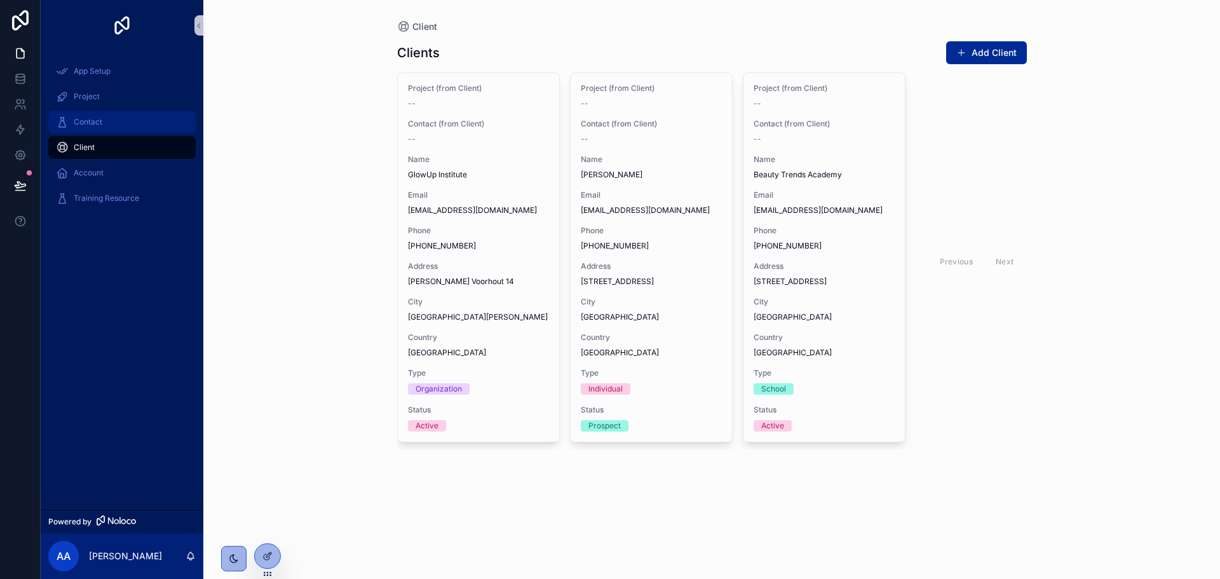
click at [126, 129] on div "Contact" at bounding box center [122, 122] width 132 height 20
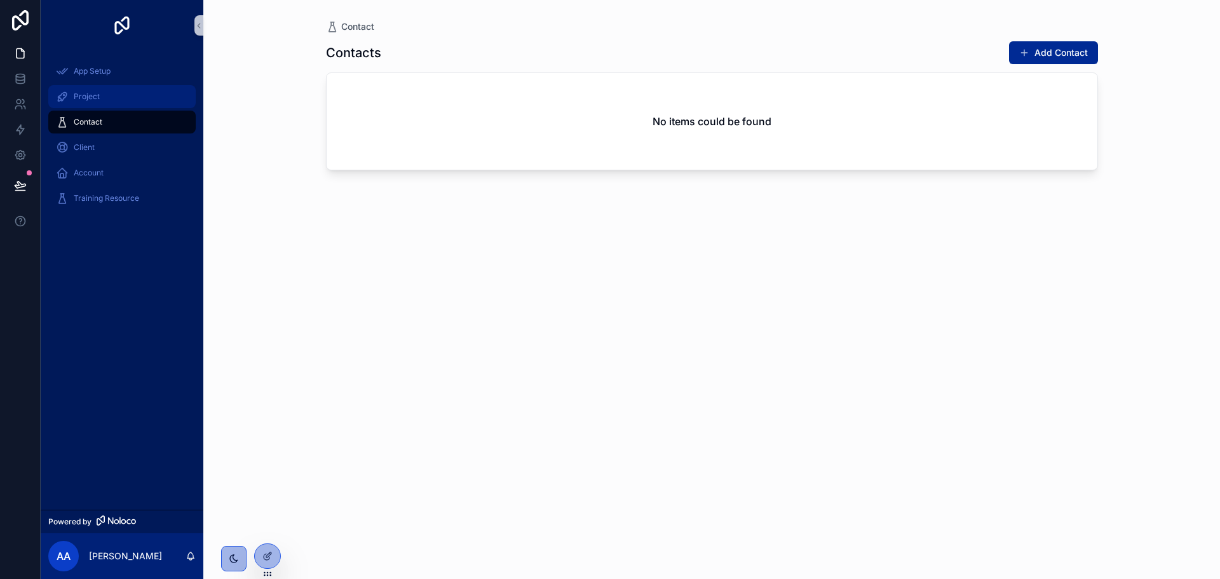
click at [129, 107] on link "Project" at bounding box center [121, 96] width 147 height 23
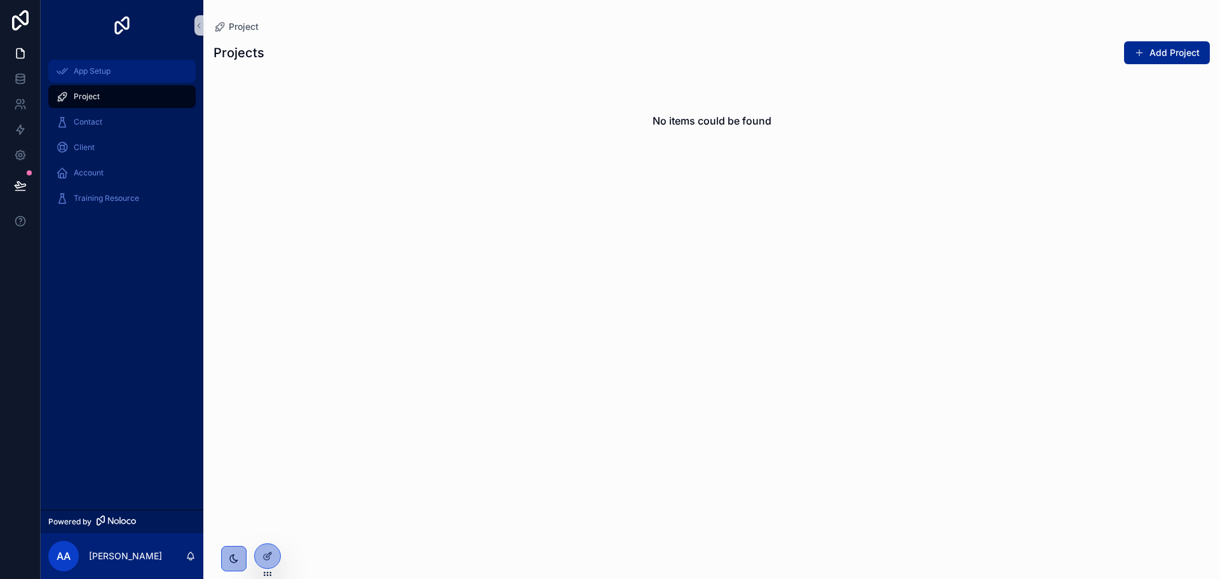
click at [133, 78] on div "App Setup" at bounding box center [122, 71] width 132 height 20
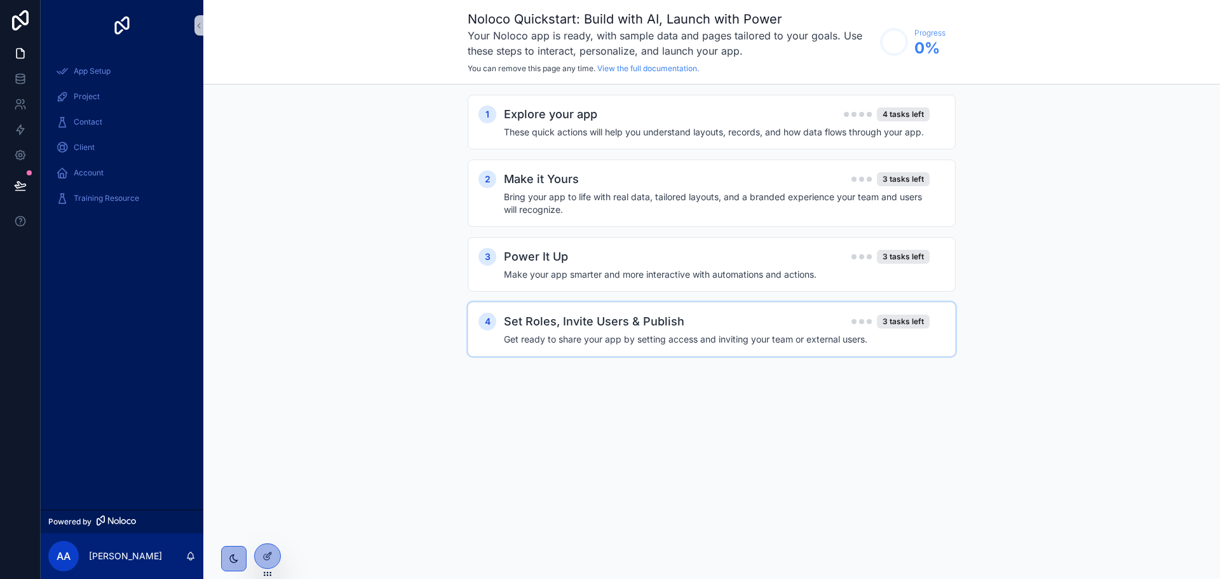
click at [640, 325] on h2 "Set Roles, Invite Users & Publish" at bounding box center [594, 322] width 180 height 18
